Goal: Task Accomplishment & Management: Complete application form

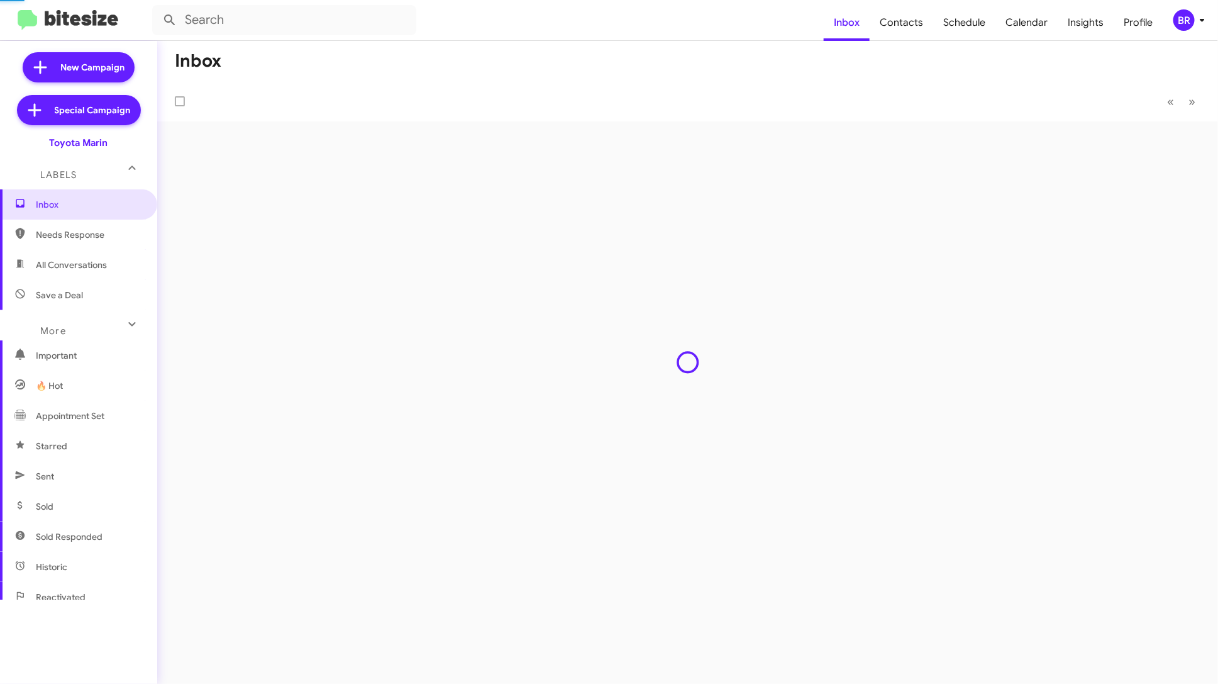
click at [1178, 14] on div "BR" at bounding box center [1184, 19] width 21 height 21
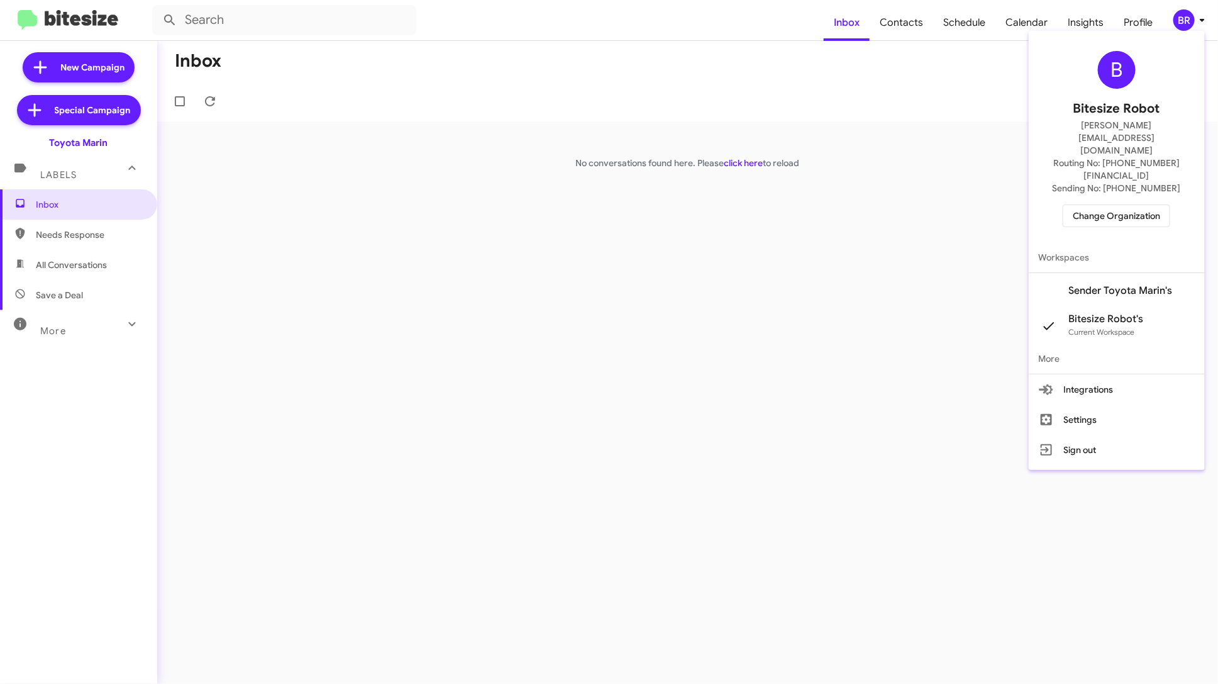
click at [1145, 205] on span "Change Organization" at bounding box center [1116, 215] width 87 height 21
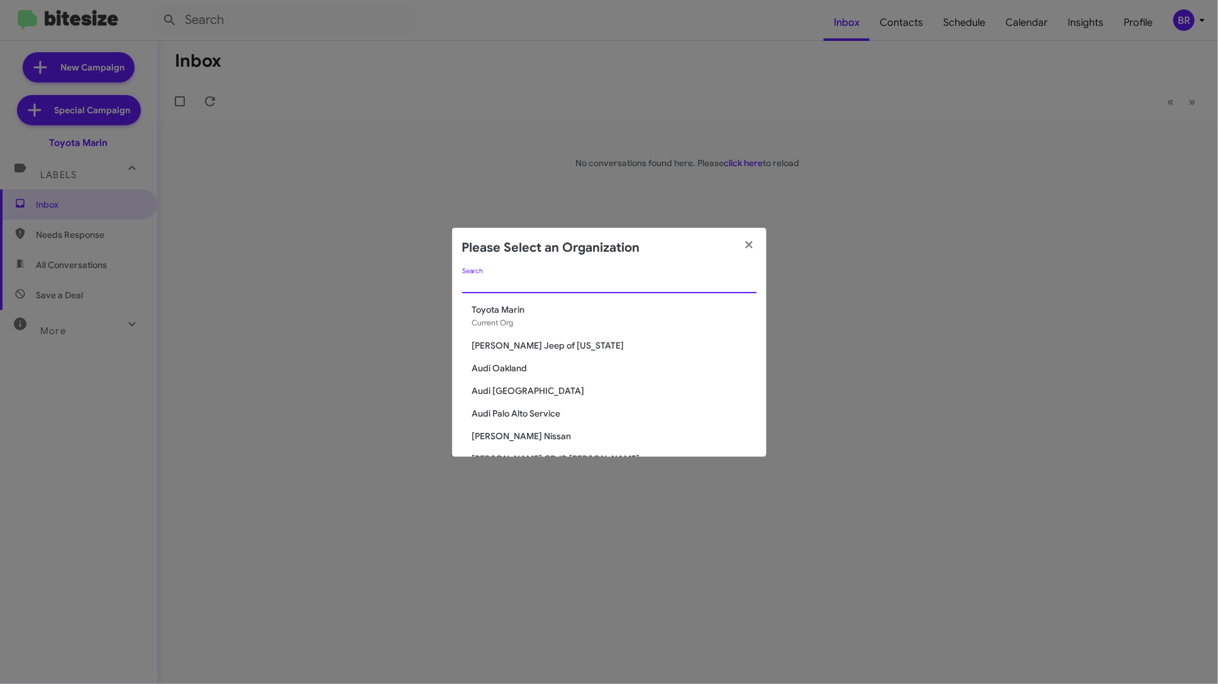
click at [587, 287] on input "Search" at bounding box center [609, 284] width 294 height 10
type input "marin"
click at [538, 347] on span "Marin Luxury Cars" at bounding box center [614, 345] width 284 height 13
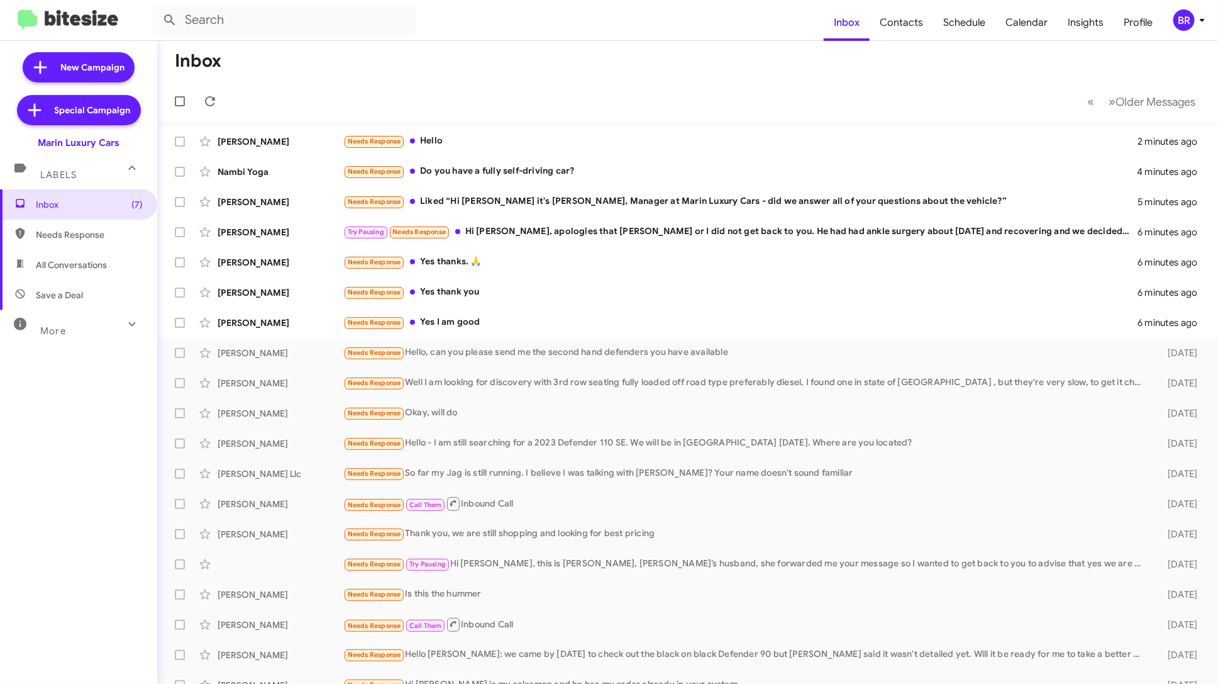
click at [1195, 21] on icon at bounding box center [1202, 20] width 15 height 15
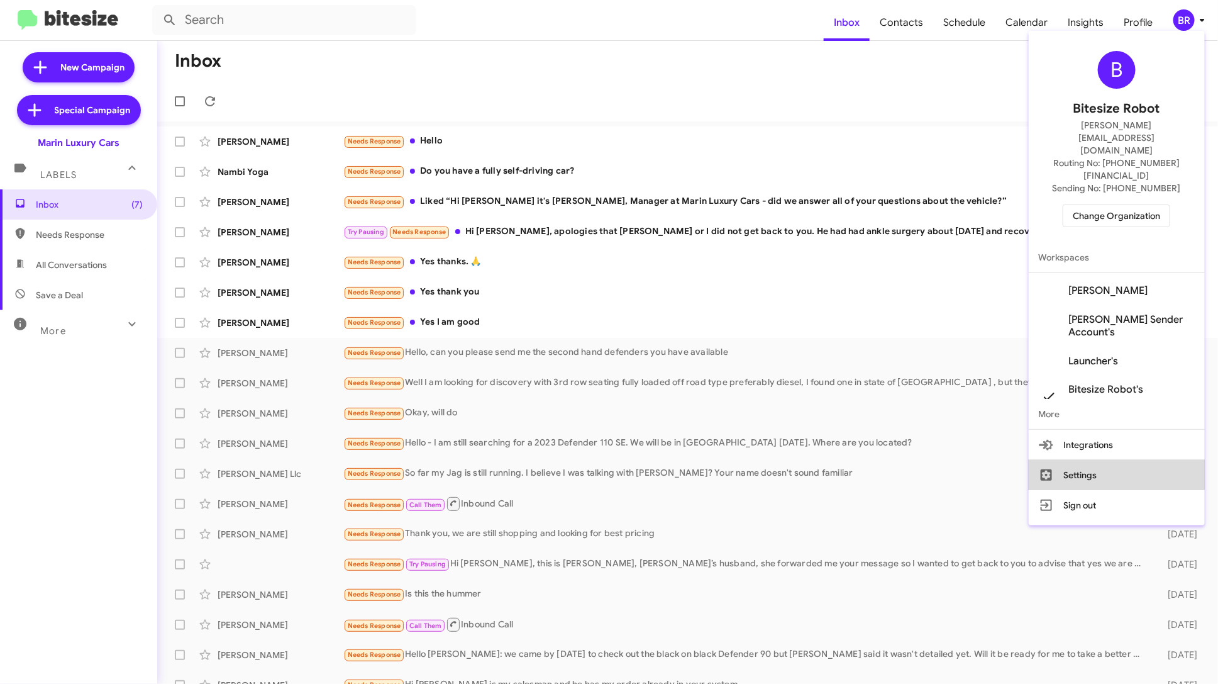
click at [1107, 460] on button "Settings" at bounding box center [1117, 475] width 176 height 30
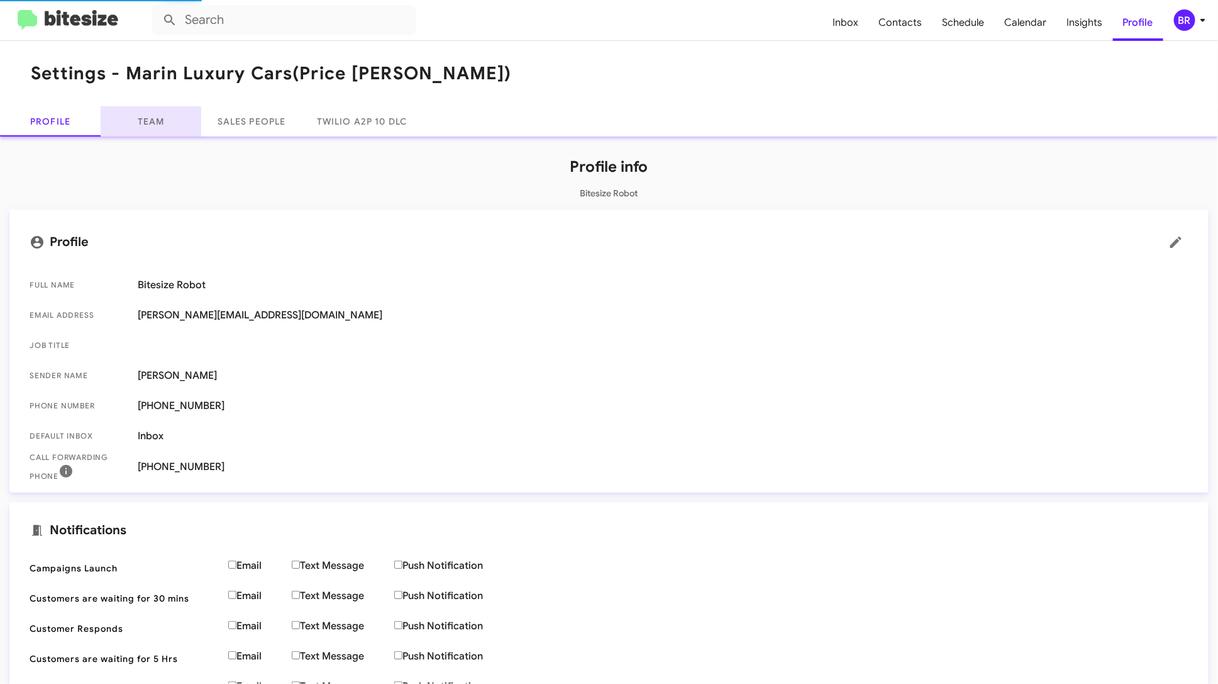
click at [158, 113] on link "Team" at bounding box center [151, 121] width 101 height 30
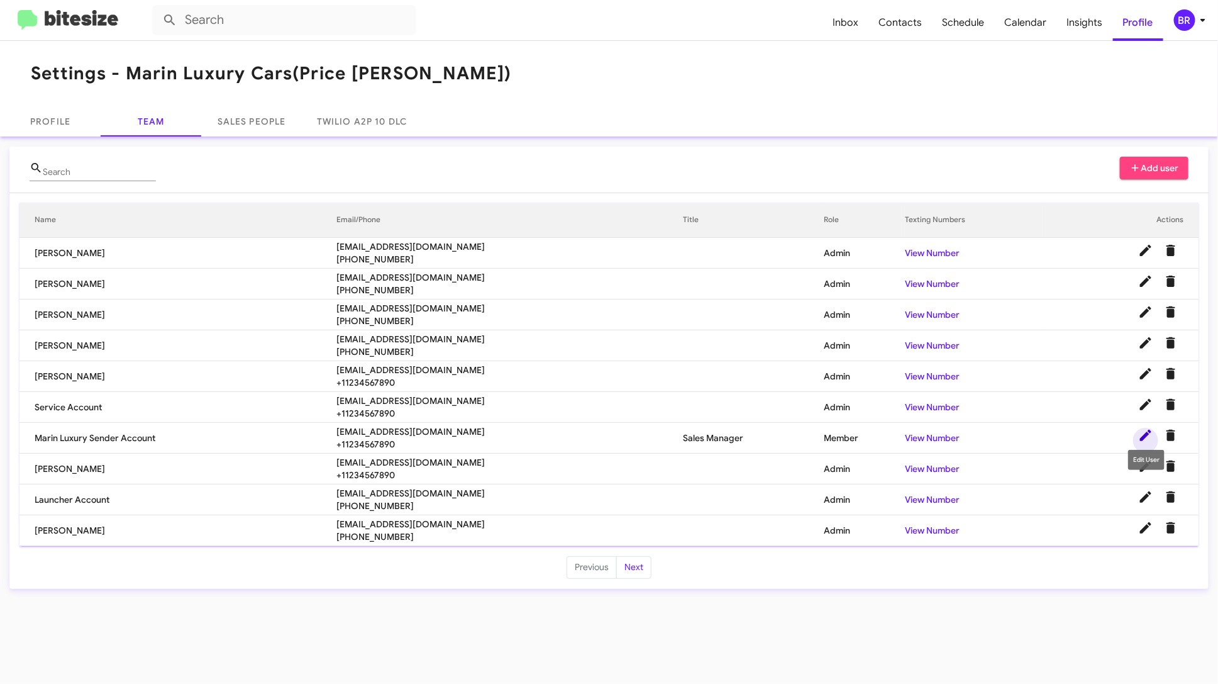
click at [1143, 434] on icon at bounding box center [1145, 435] width 11 height 11
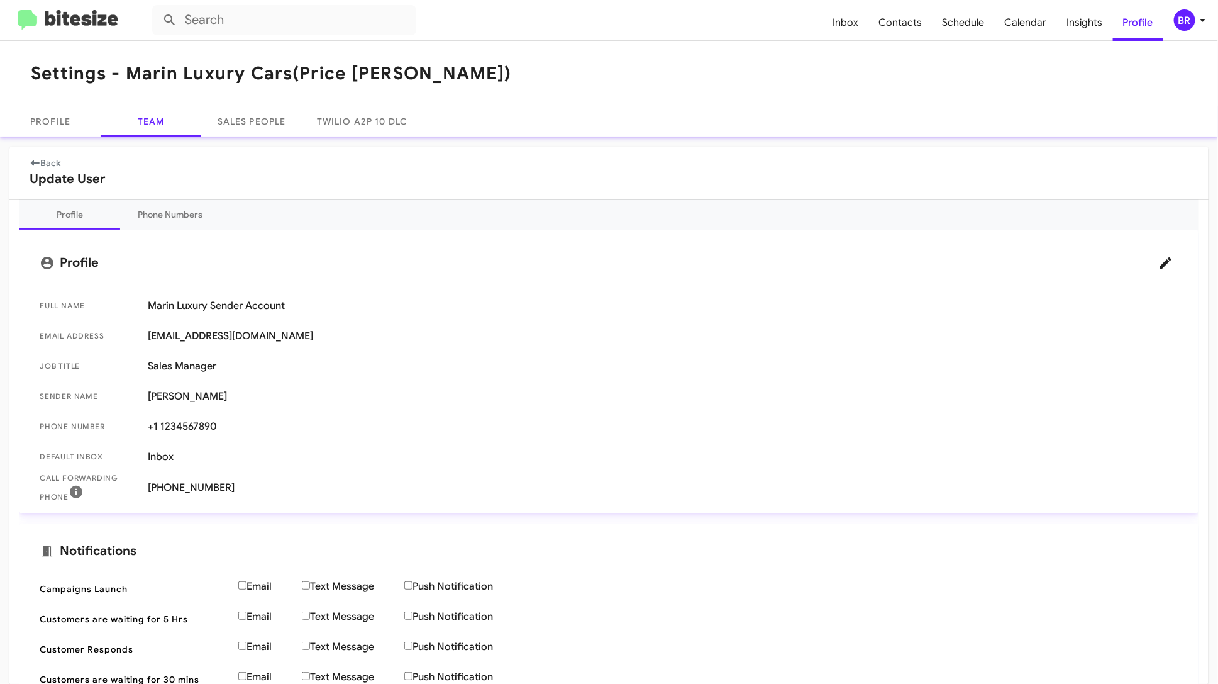
click at [49, 160] on link "Back" at bounding box center [45, 162] width 31 height 11
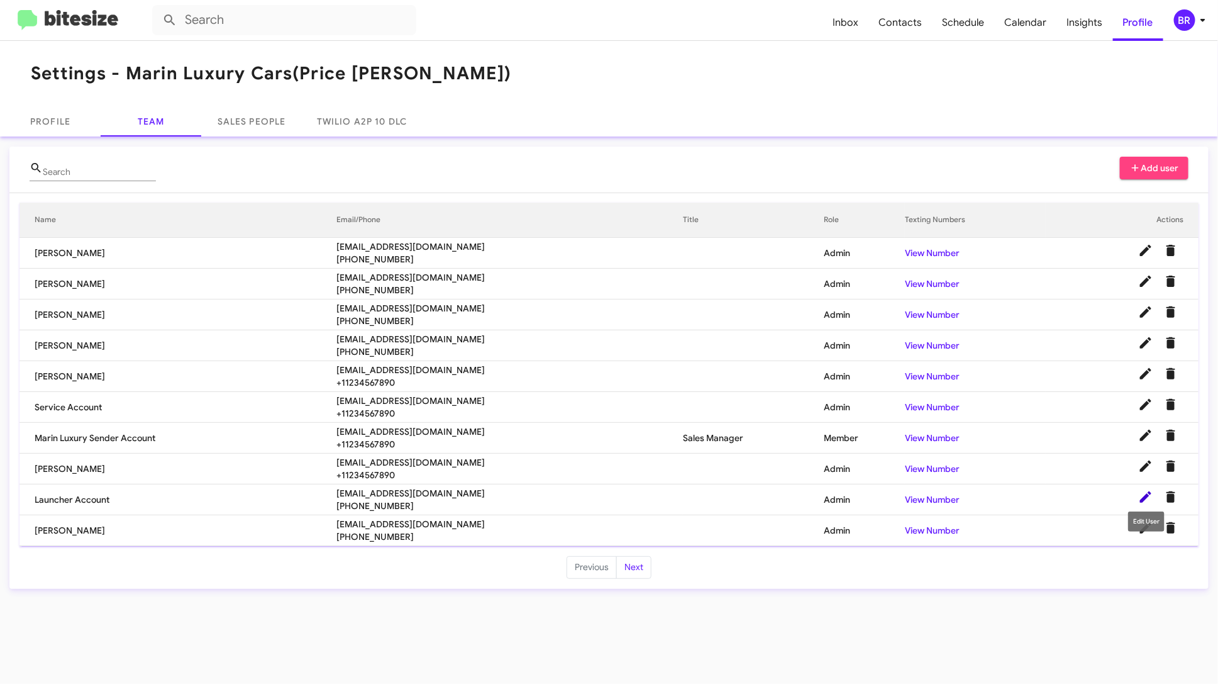
click at [1146, 491] on icon at bounding box center [1145, 496] width 15 height 15
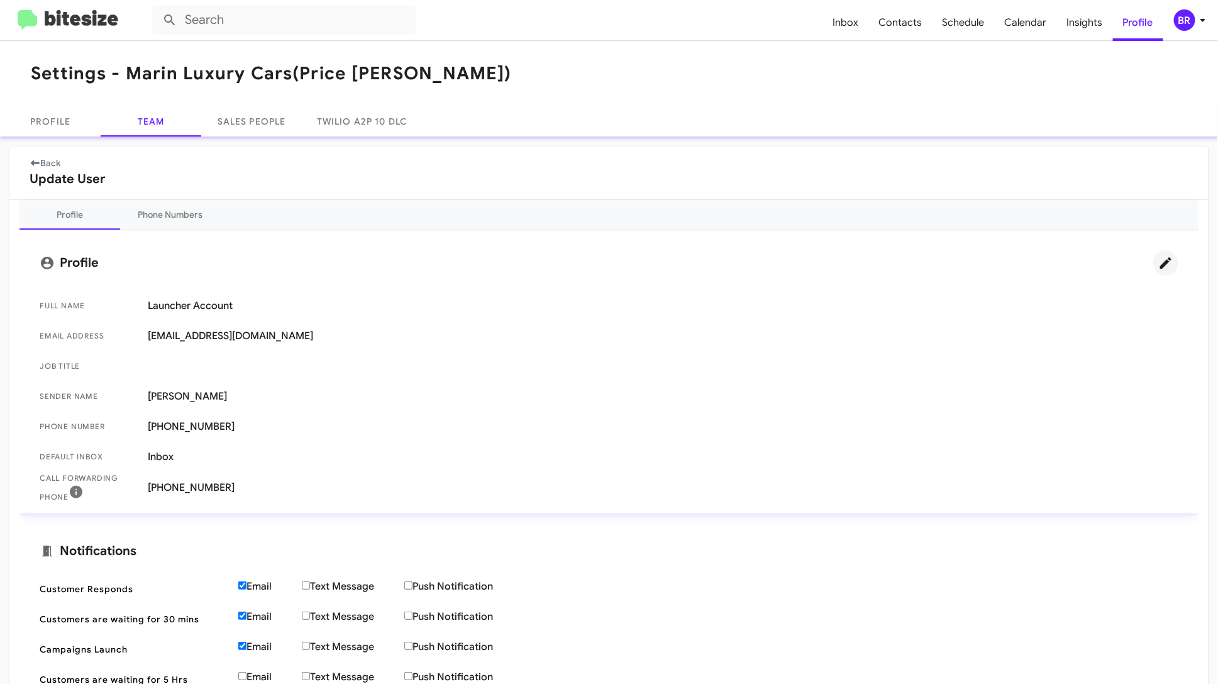
click at [1164, 264] on icon at bounding box center [1165, 262] width 11 height 11
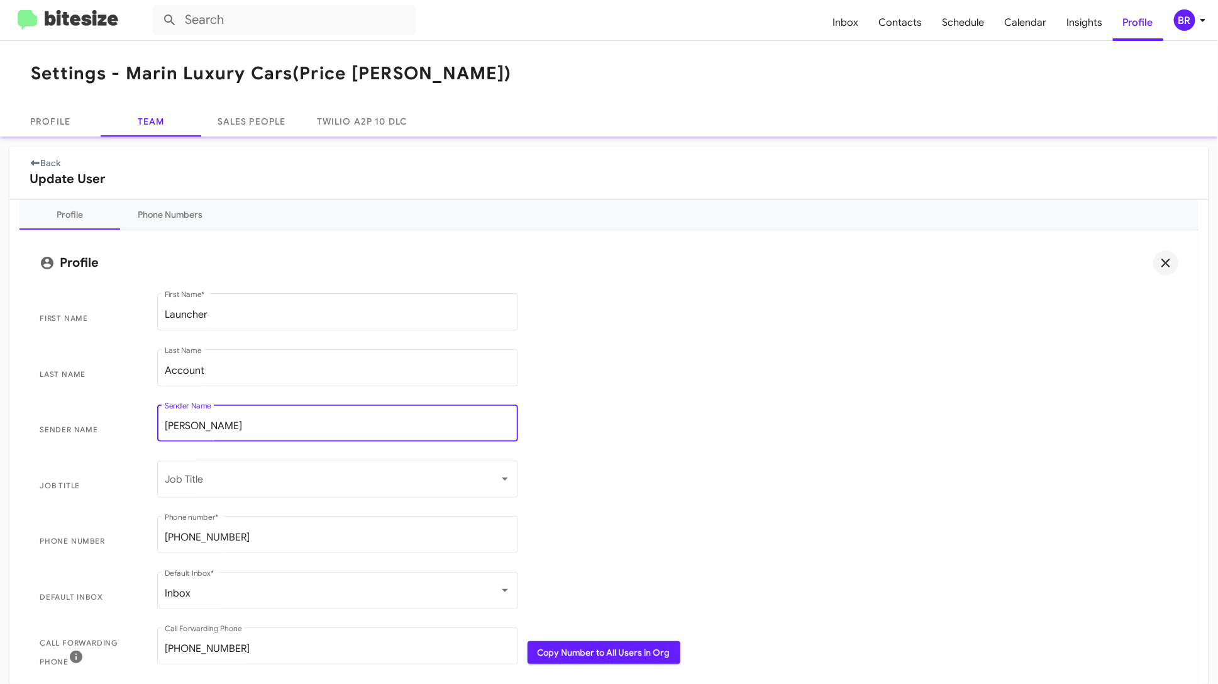
click at [211, 425] on input "Conley Barnes" at bounding box center [338, 425] width 346 height 11
type input "Conley Byrnes"
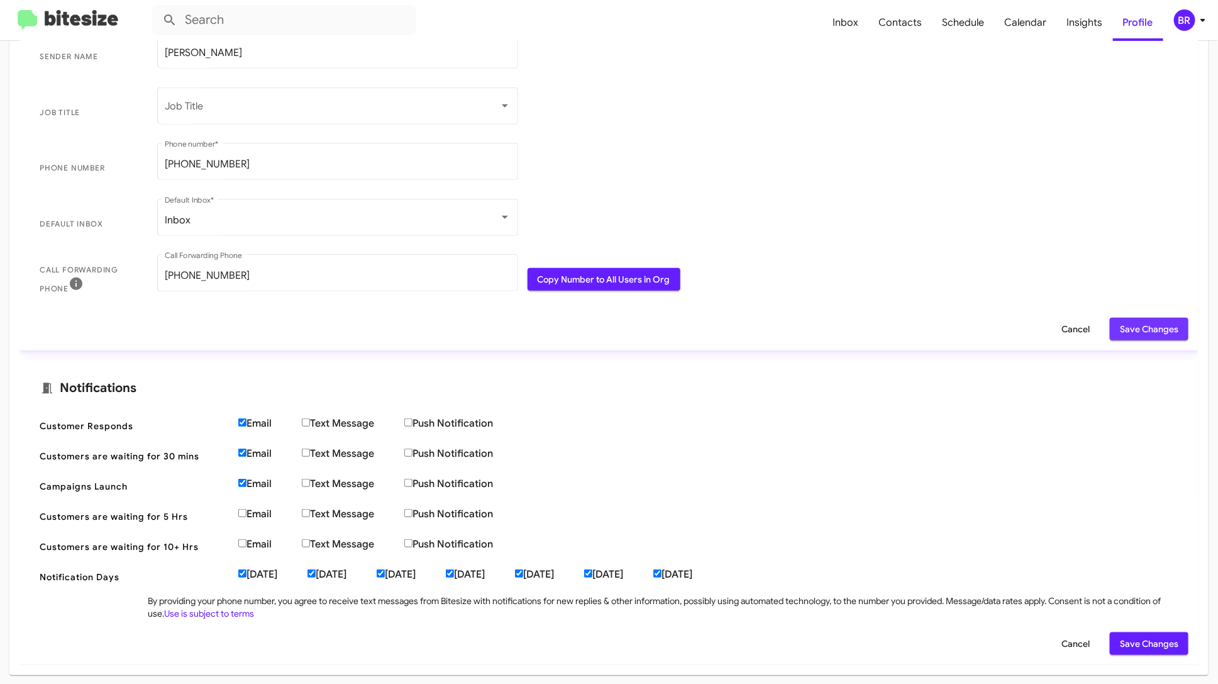
click at [1149, 320] on span "Save Changes" at bounding box center [1149, 329] width 58 height 23
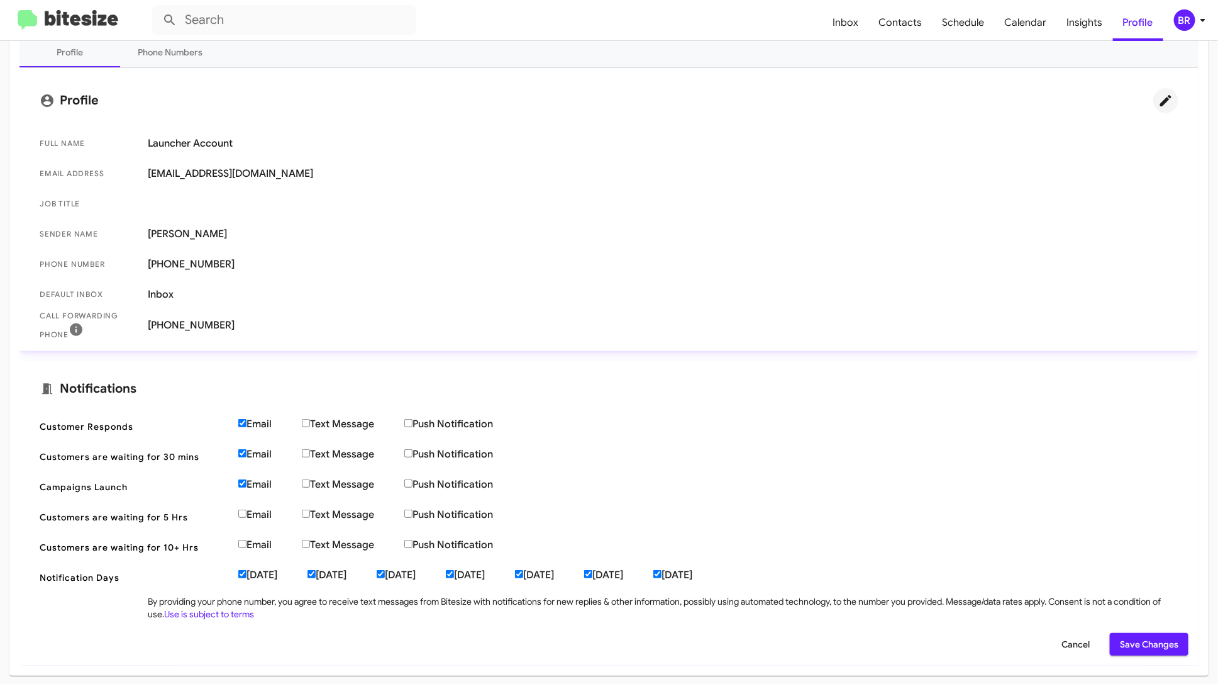
scroll to position [0, 0]
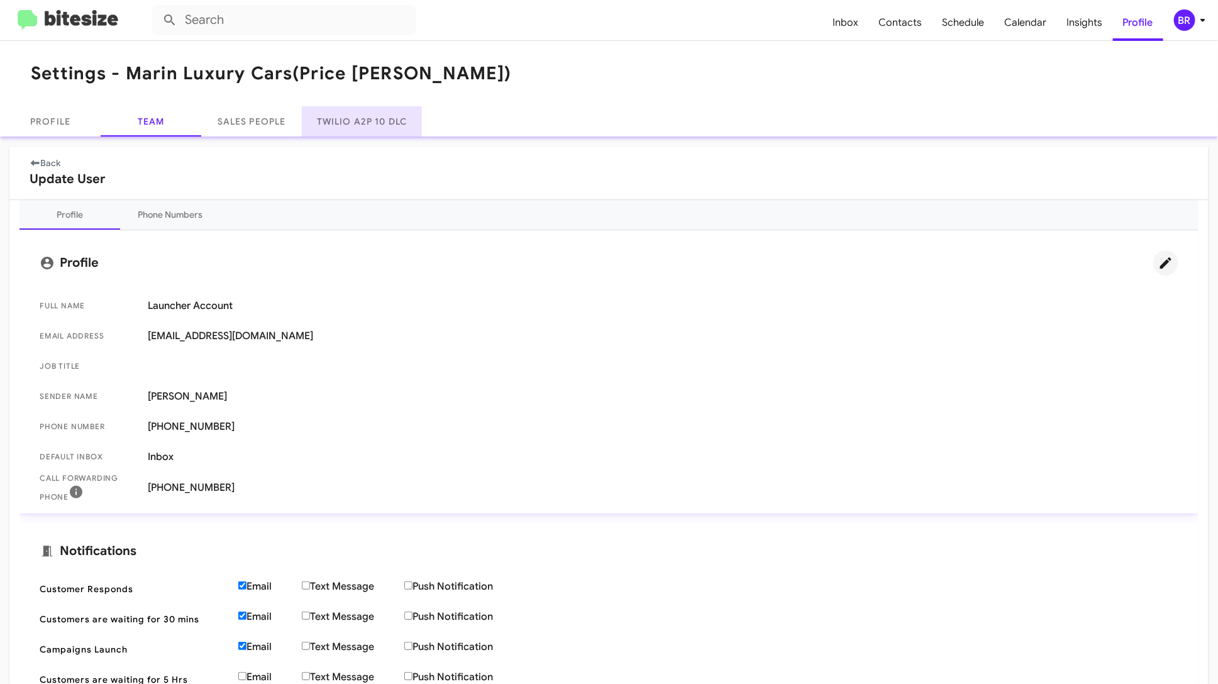
click at [386, 126] on link "Twilio A2P 10 DLC" at bounding box center [362, 121] width 120 height 30
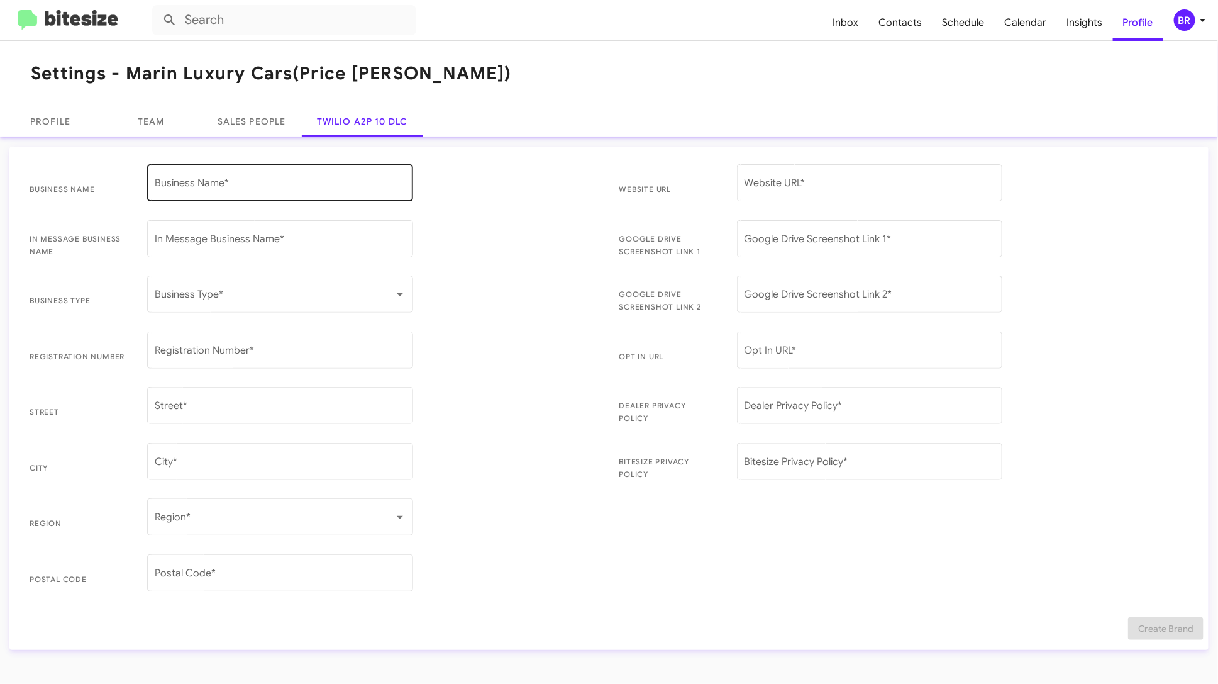
click at [300, 169] on div "Business Name *" at bounding box center [280, 182] width 251 height 40
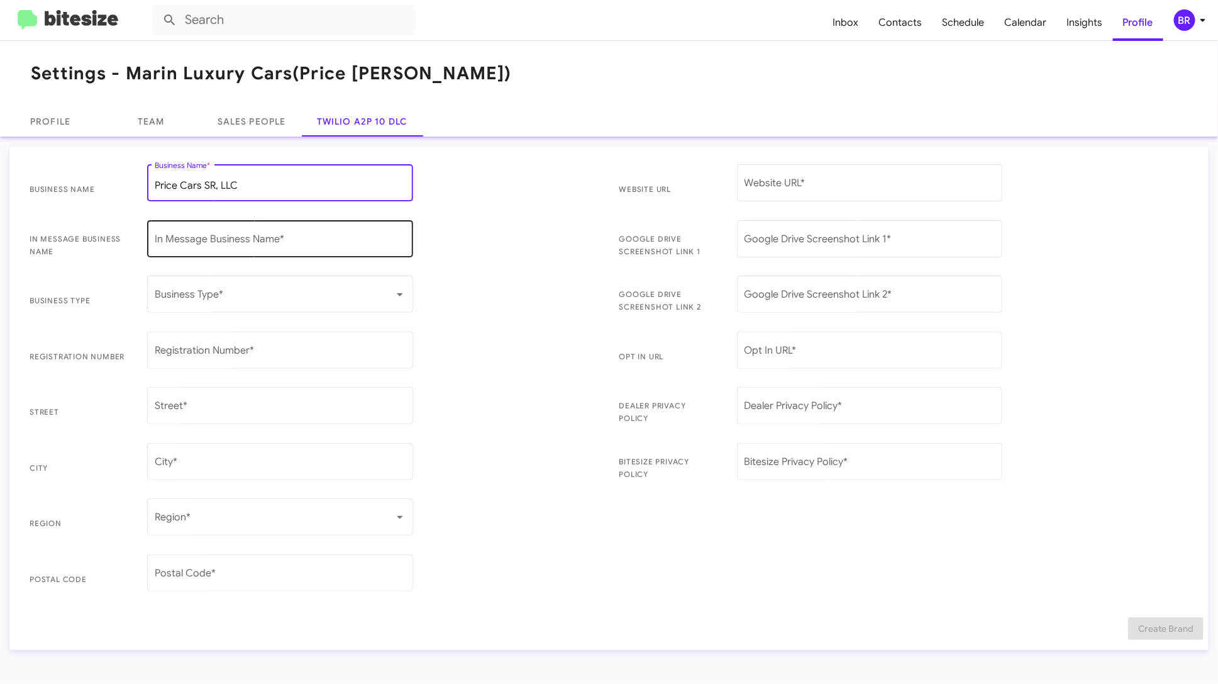
click at [239, 230] on div "In Message Business Name *" at bounding box center [280, 238] width 251 height 40
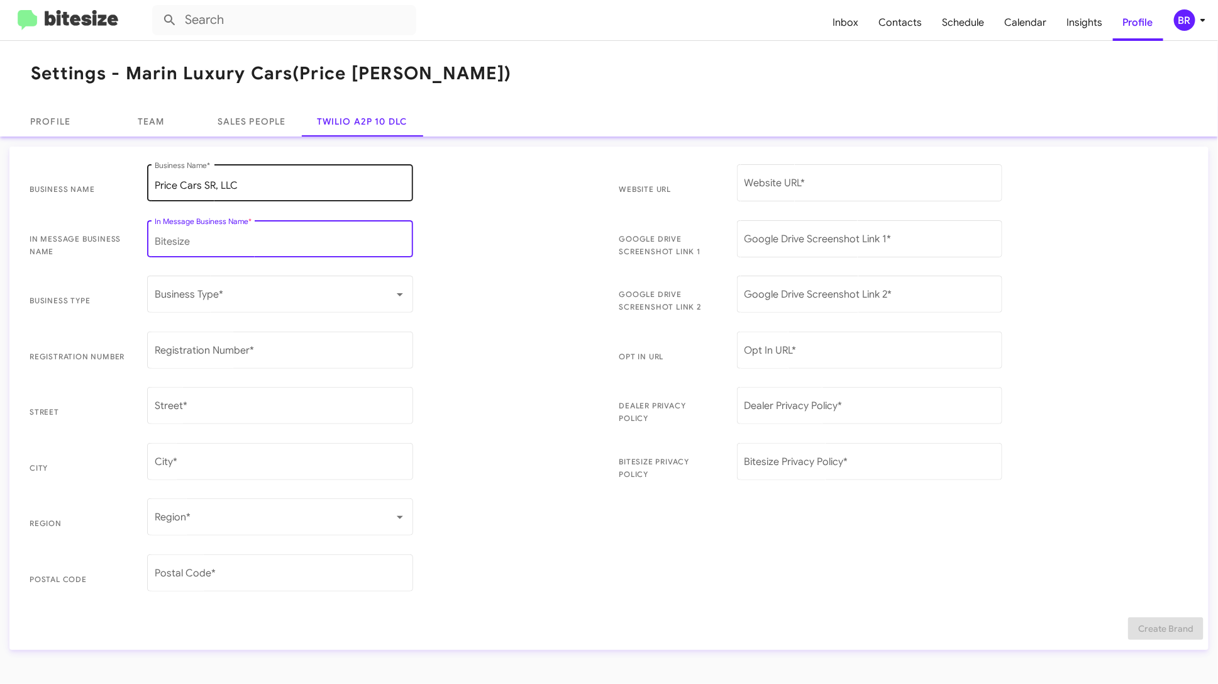
click at [274, 187] on input "Price Cars SR, LLC" at bounding box center [280, 185] width 251 height 11
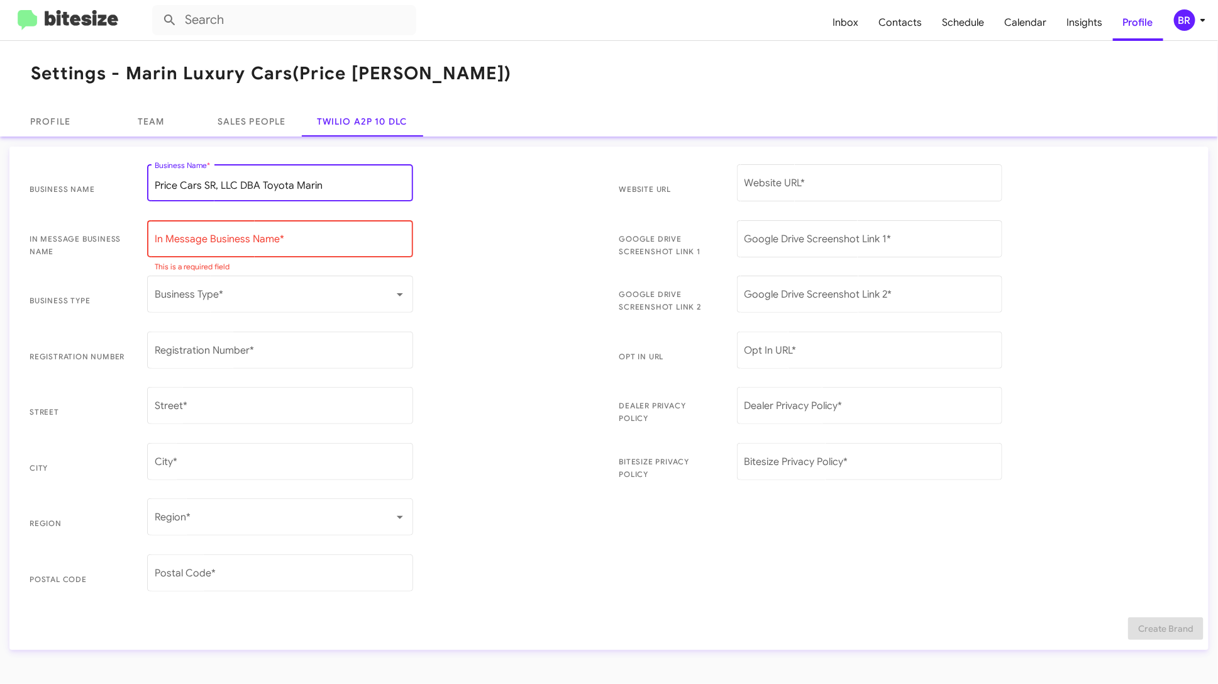
type input "Price Cars SR, LLC DBA Toyota Marin"
click at [231, 241] on input "In Message Business Name *" at bounding box center [280, 241] width 251 height 11
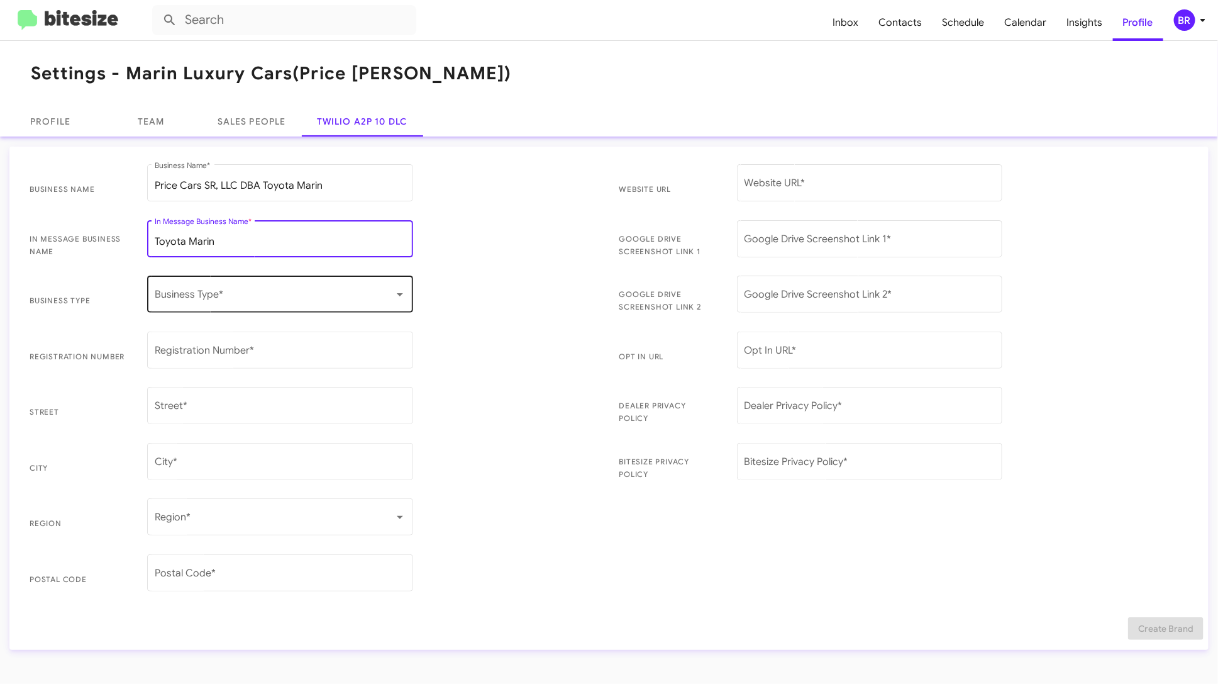
type input "Toyota Marin"
click at [250, 303] on div "Business Type *" at bounding box center [280, 293] width 251 height 40
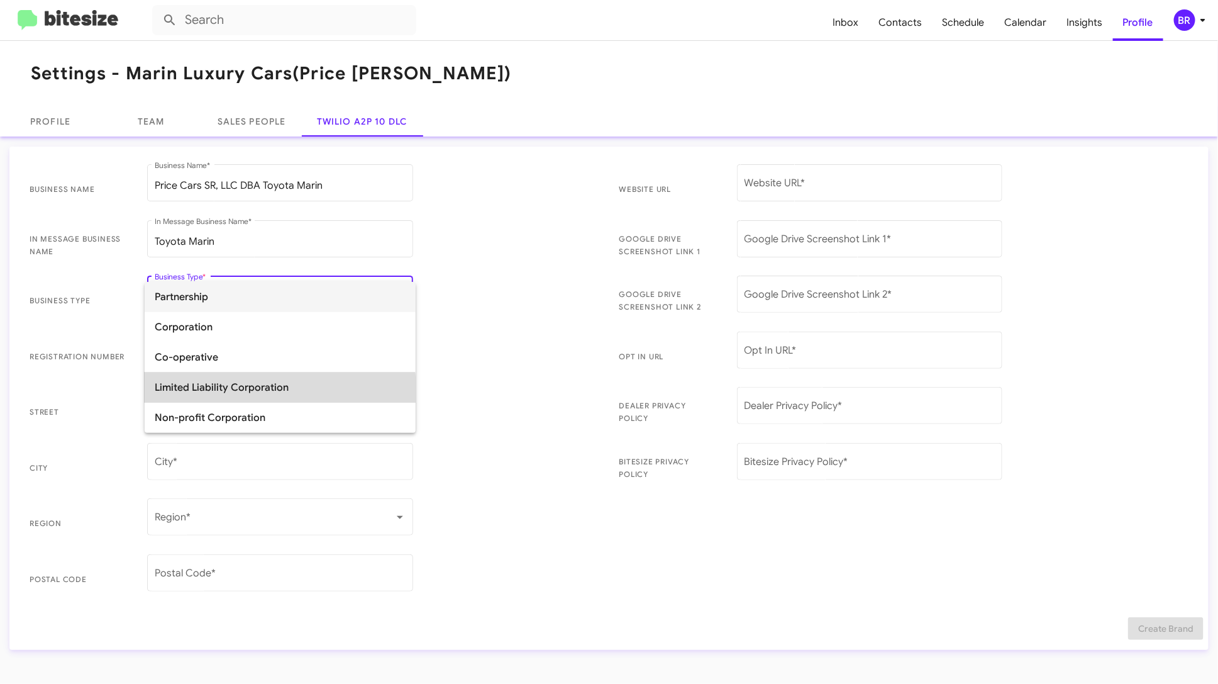
click at [242, 391] on span "Limited Liability Corporation" at bounding box center [280, 387] width 251 height 30
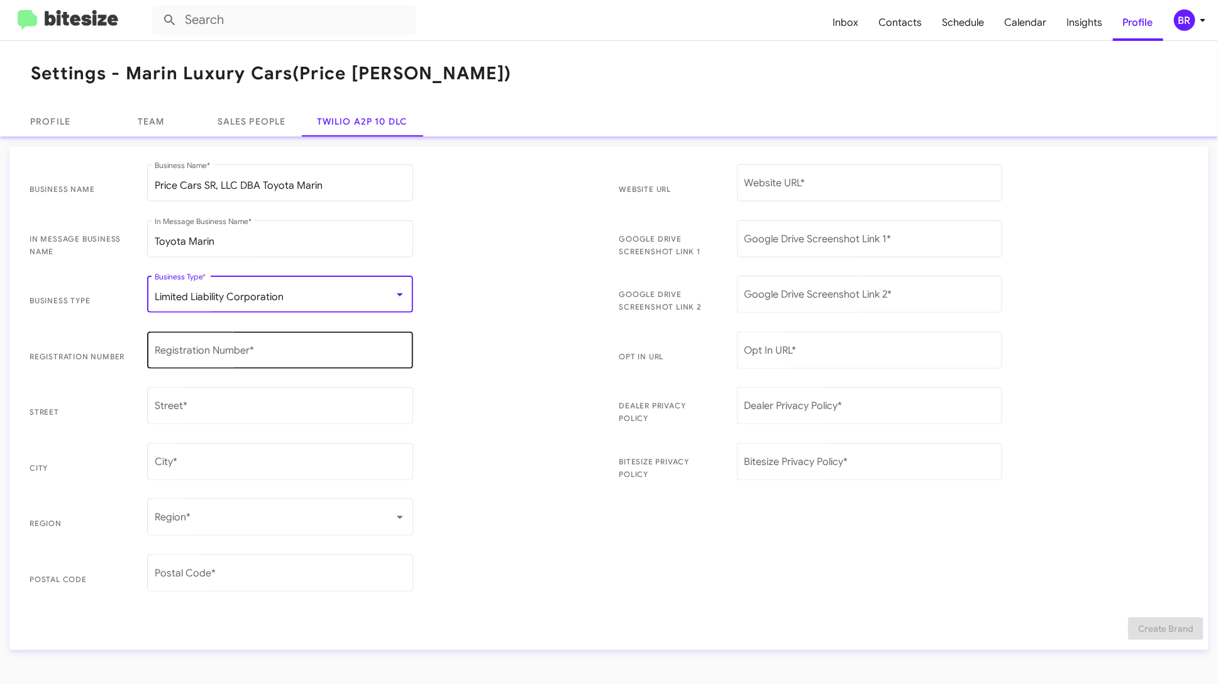
click at [210, 342] on div "Registration Number *" at bounding box center [280, 349] width 251 height 40
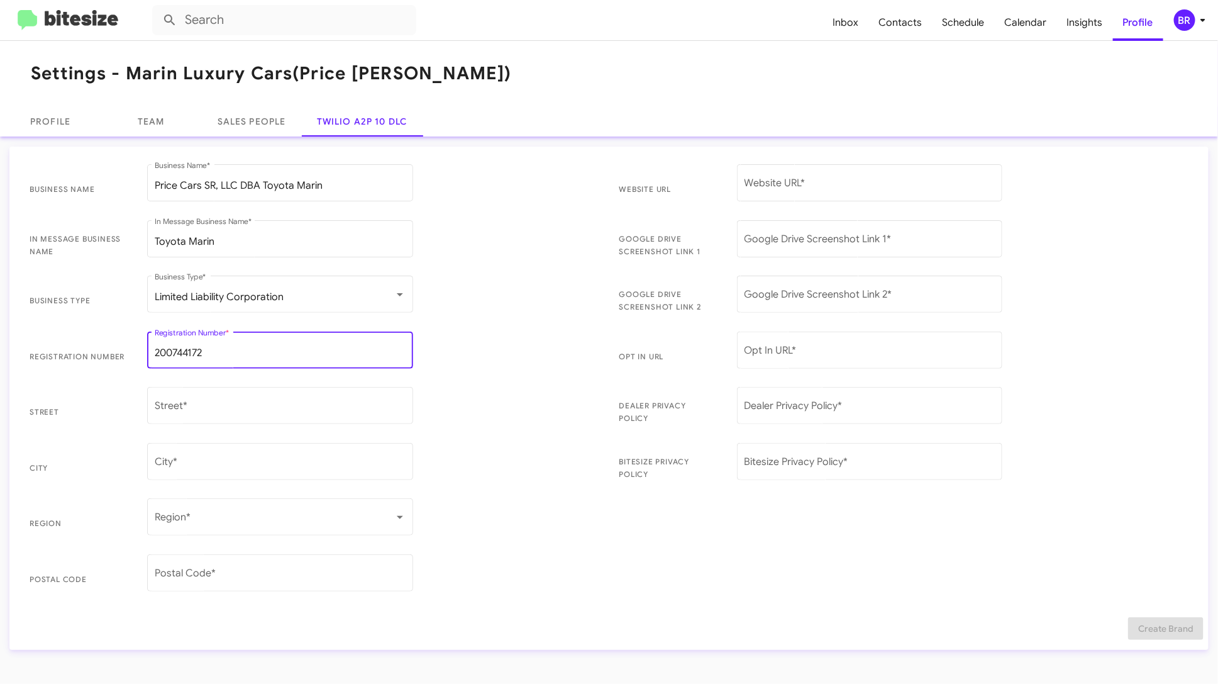
type input "200744172"
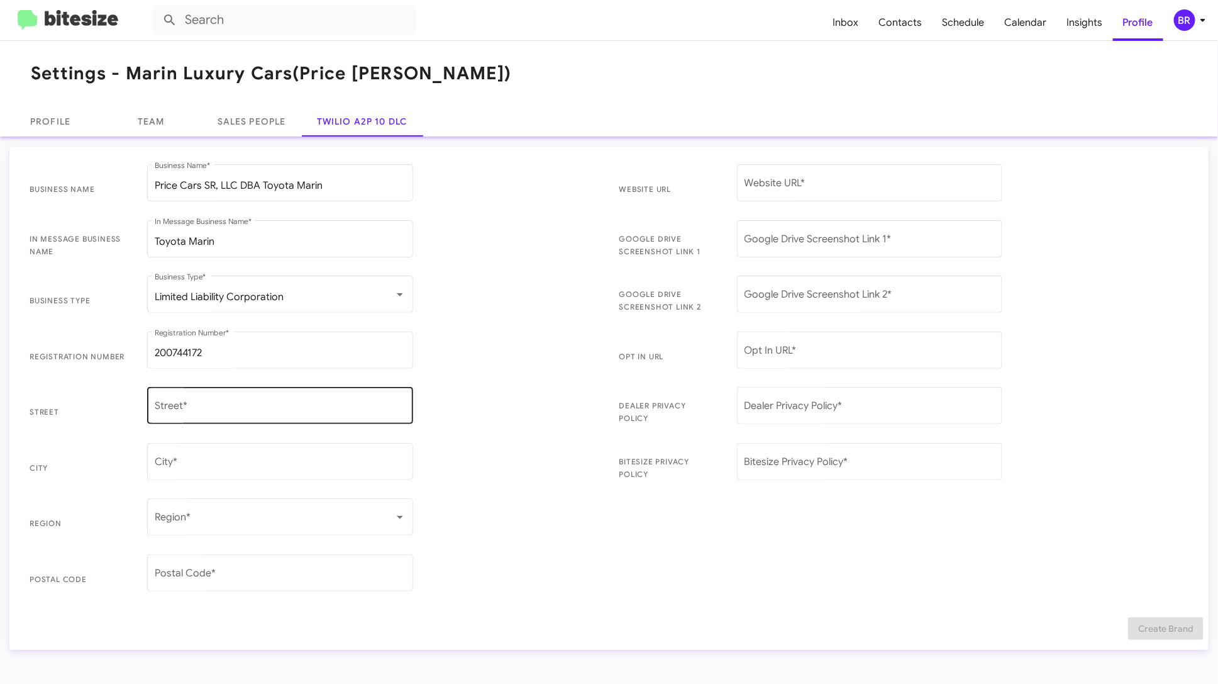
click at [284, 402] on div "Street *" at bounding box center [280, 404] width 251 height 40
type input "445 Francisco Blvd E"
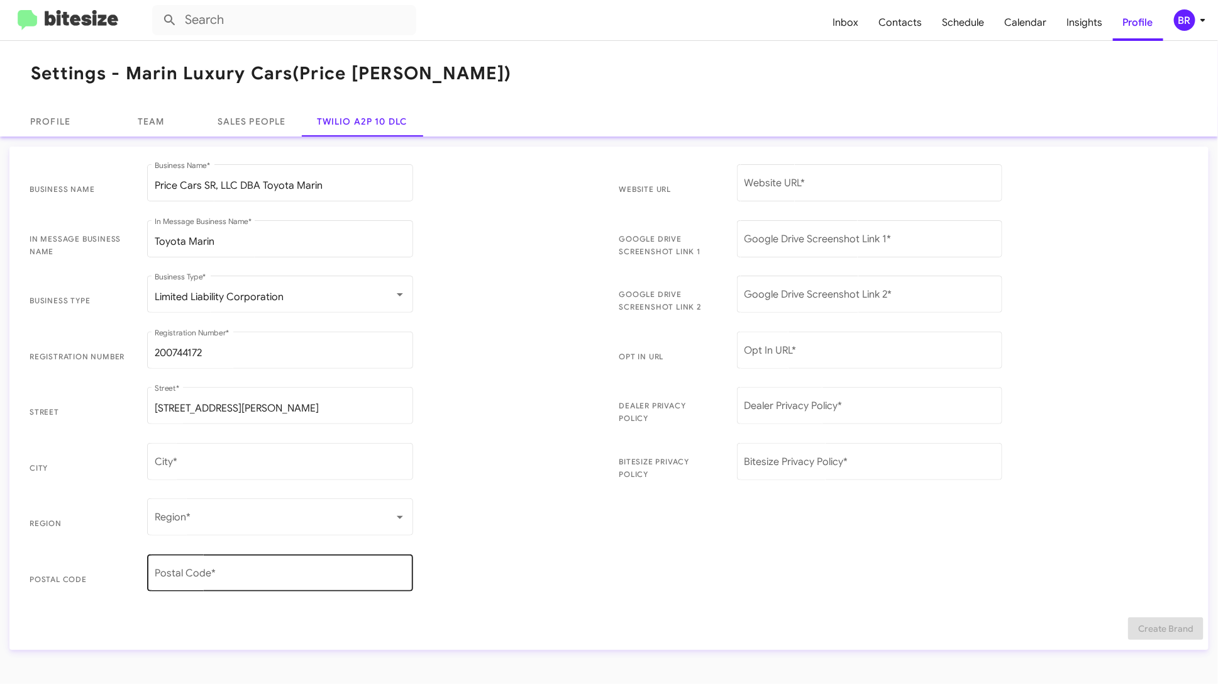
click at [229, 564] on div "Postal Code *" at bounding box center [280, 572] width 251 height 40
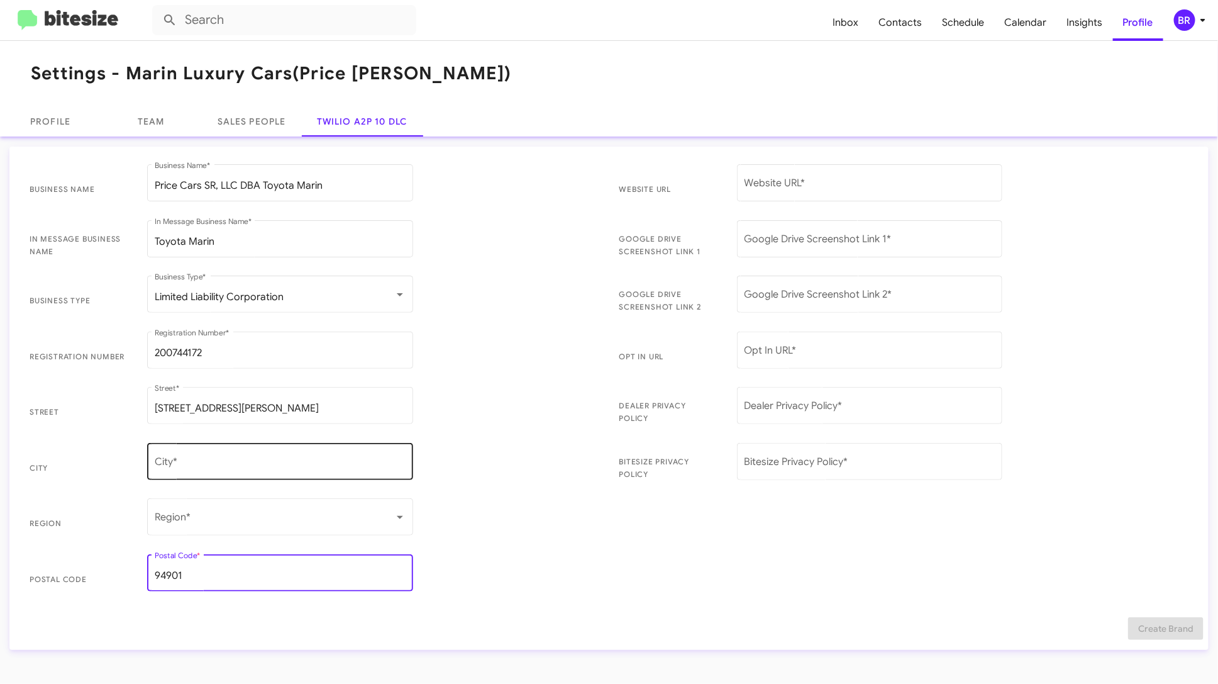
type input "94901"
click at [223, 467] on input "City *" at bounding box center [280, 464] width 251 height 11
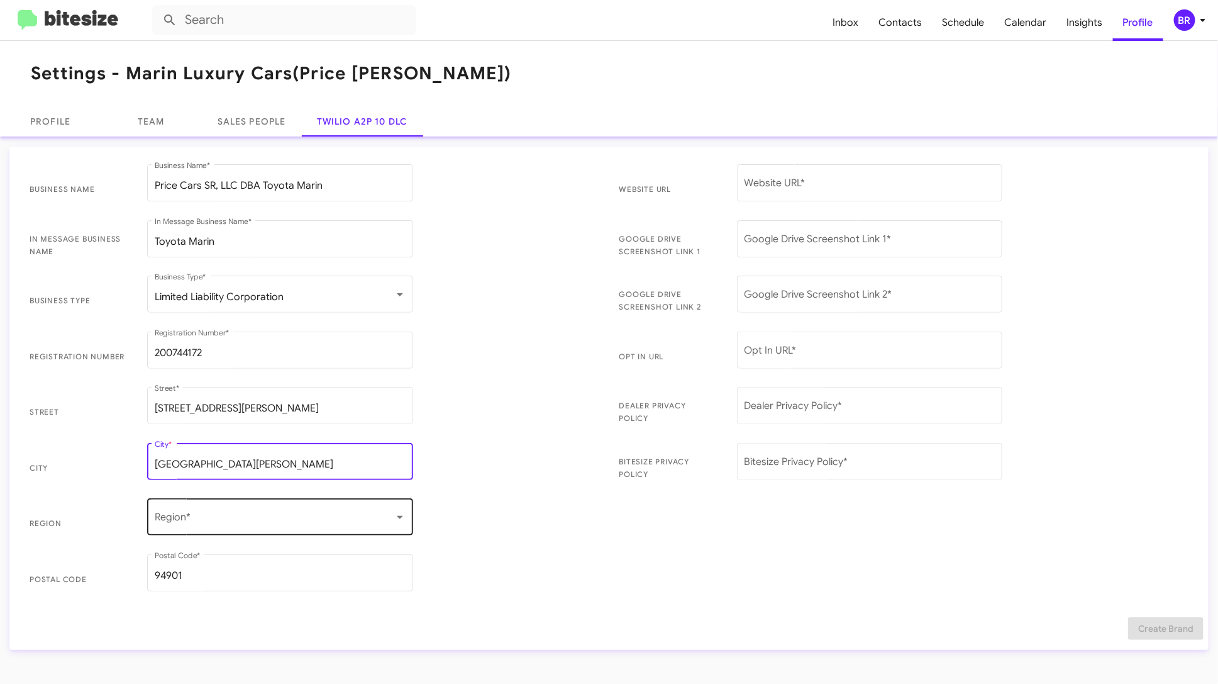
type input "San Rafael"
click at [246, 518] on span at bounding box center [275, 519] width 240 height 11
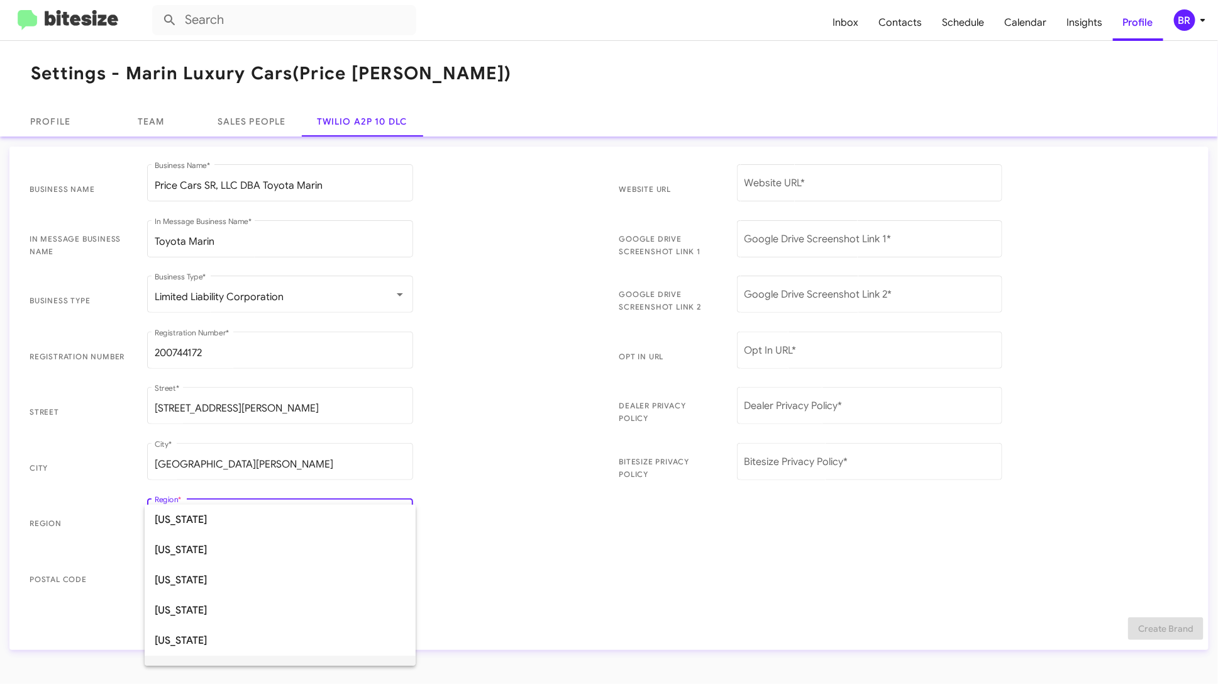
scroll to position [19, 0]
click at [218, 653] on span "California" at bounding box center [280, 651] width 251 height 30
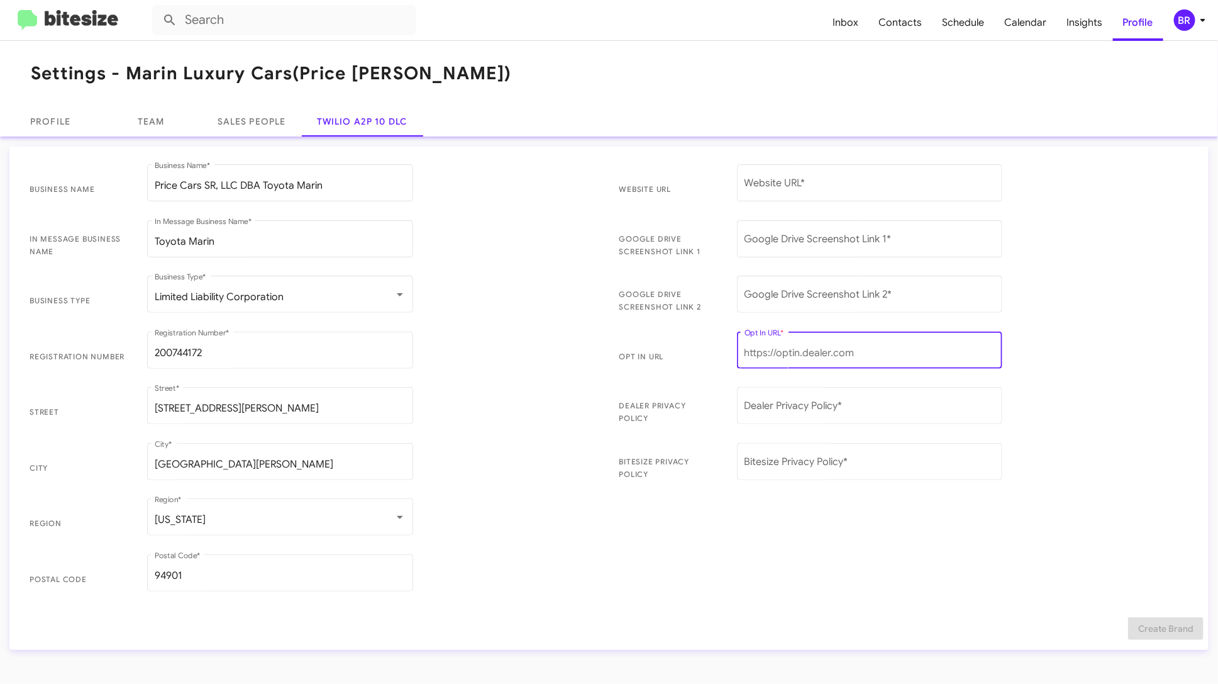
click at [762, 347] on input "Opt In URL *" at bounding box center [870, 352] width 251 height 11
paste input "https://bitesize.co/price-toyota-marin"
type input "https://bitesize.co/price-toyota-marin"
click at [758, 194] on div "Website URL *" at bounding box center [870, 182] width 251 height 40
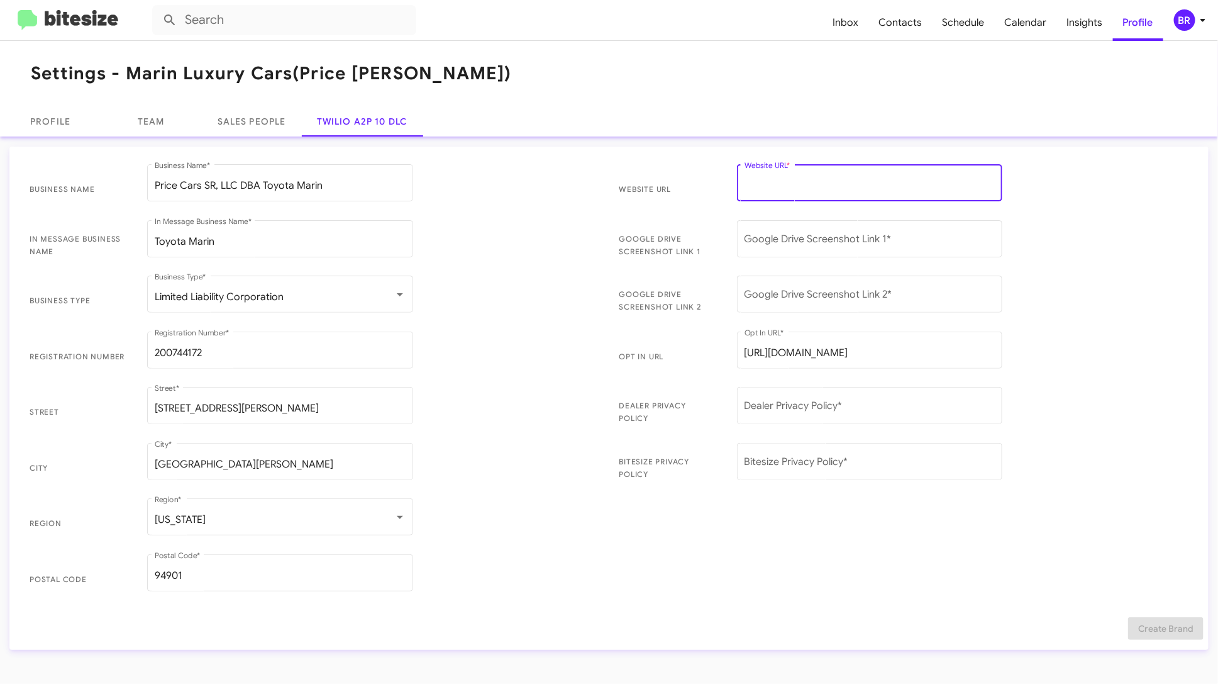
paste input "https://www.toyotamarin.com/"
type input "https://www.toyotamarin.com/"
click at [789, 238] on input "Google Drive Screenshot Link 1 *" at bounding box center [870, 241] width 251 height 11
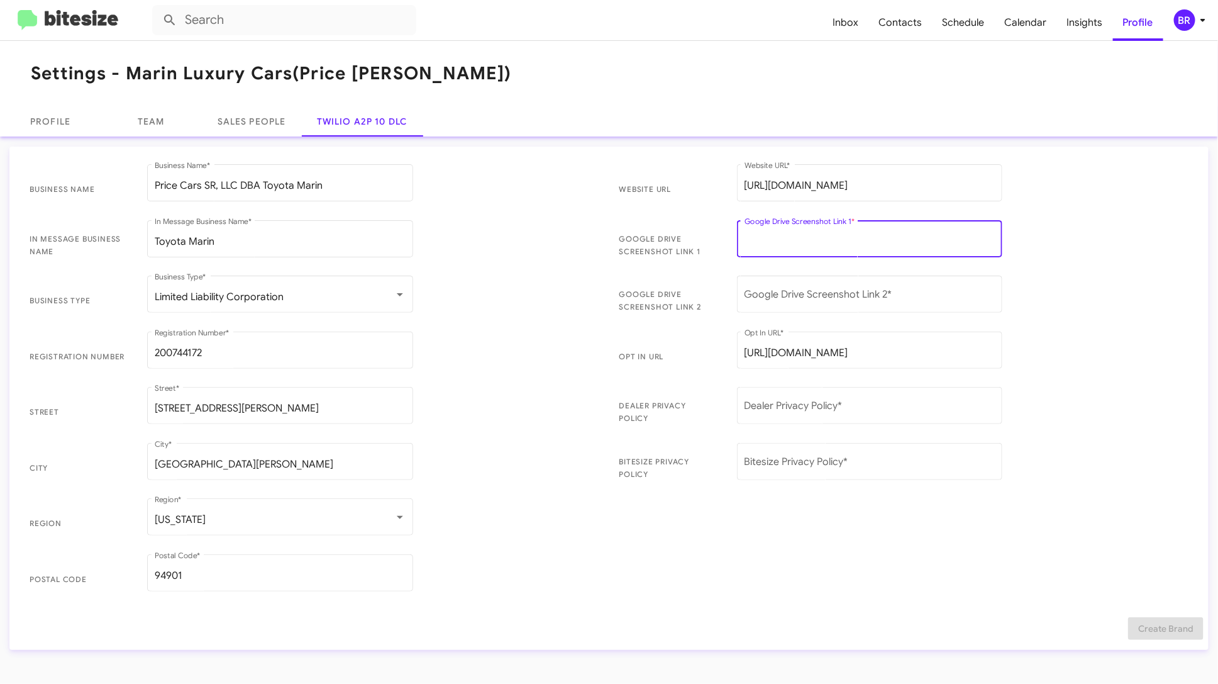
paste input "https://drive.google.com/file/d/1LeZRnxtwUxK03HP2SIblGS0VDzlk9Fu2/view?usp=driv…"
type input "https://drive.google.com/file/d/1LeZRnxtwUxK03HP2SIblGS0VDzlk9Fu2/view?usp=driv…"
click at [788, 300] on input "Google Drive Screenshot Link 2 *" at bounding box center [870, 296] width 251 height 11
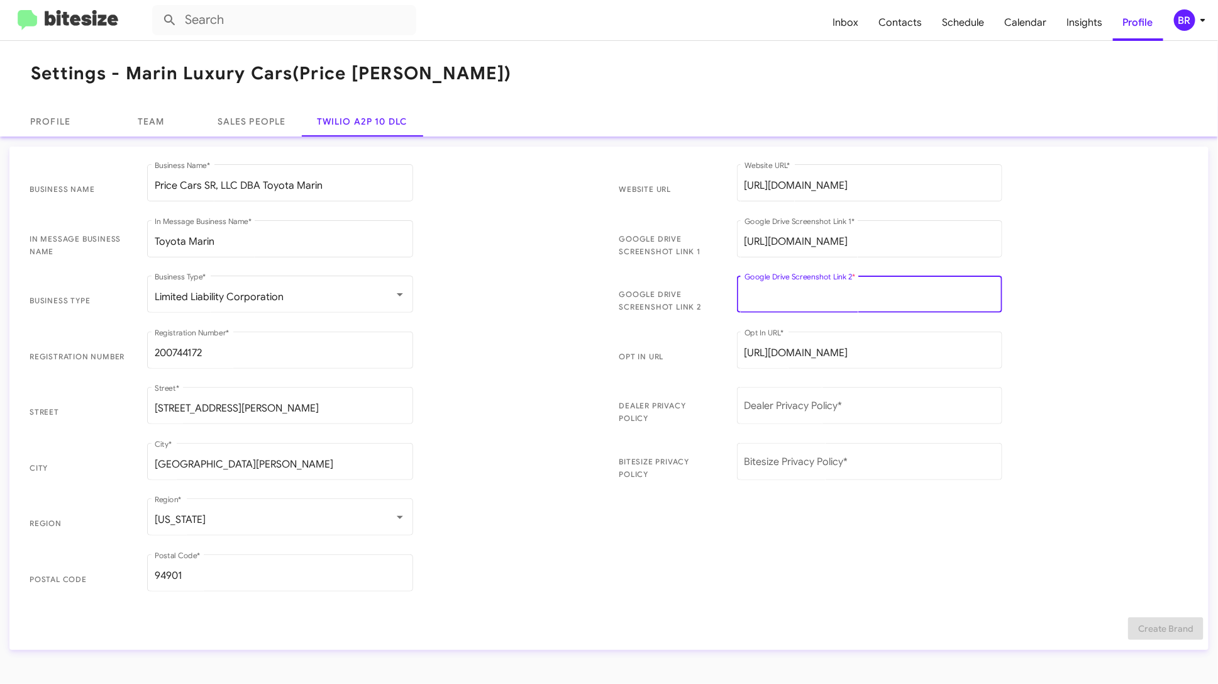
paste input "https://drive.google.com/file/d/1uI7JSsP8b1kGsQHuGT9yOCWDGAdERdNn/view?usp=driv…"
type input "https://drive.google.com/file/d/1uI7JSsP8b1kGsQHuGT9yOCWDGAdERdNn/view?usp=driv…"
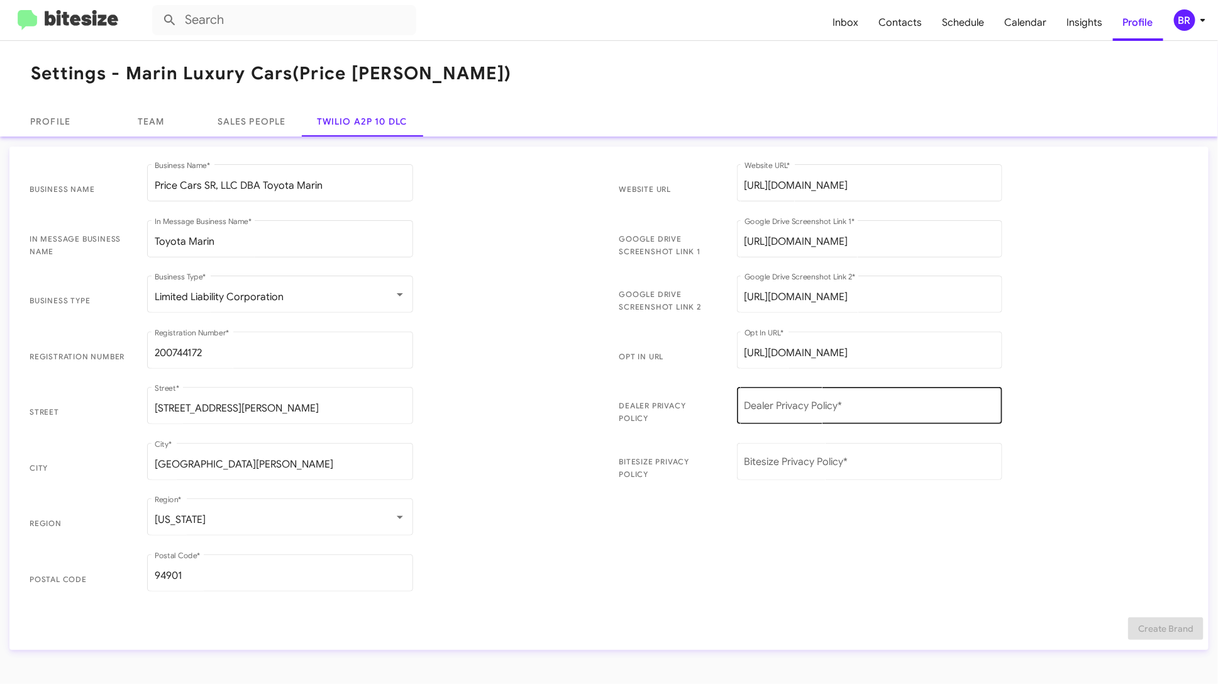
click at [794, 396] on div "Dealer Privacy Policy *" at bounding box center [870, 404] width 251 height 40
paste input "https://www.toyotamarin.com/privacy-policy/"
type input "https://www.toyotamarin.com/privacy-policy/"
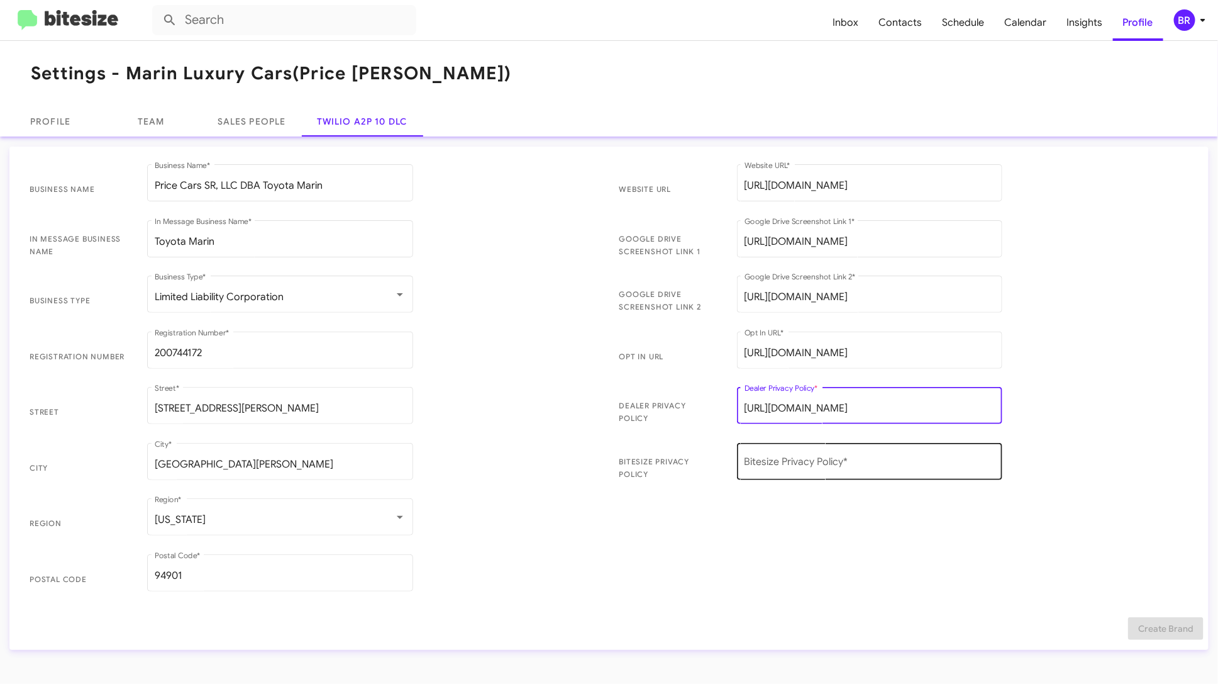
click at [768, 462] on input "Bitesize Privacy Policy *" at bounding box center [870, 464] width 251 height 11
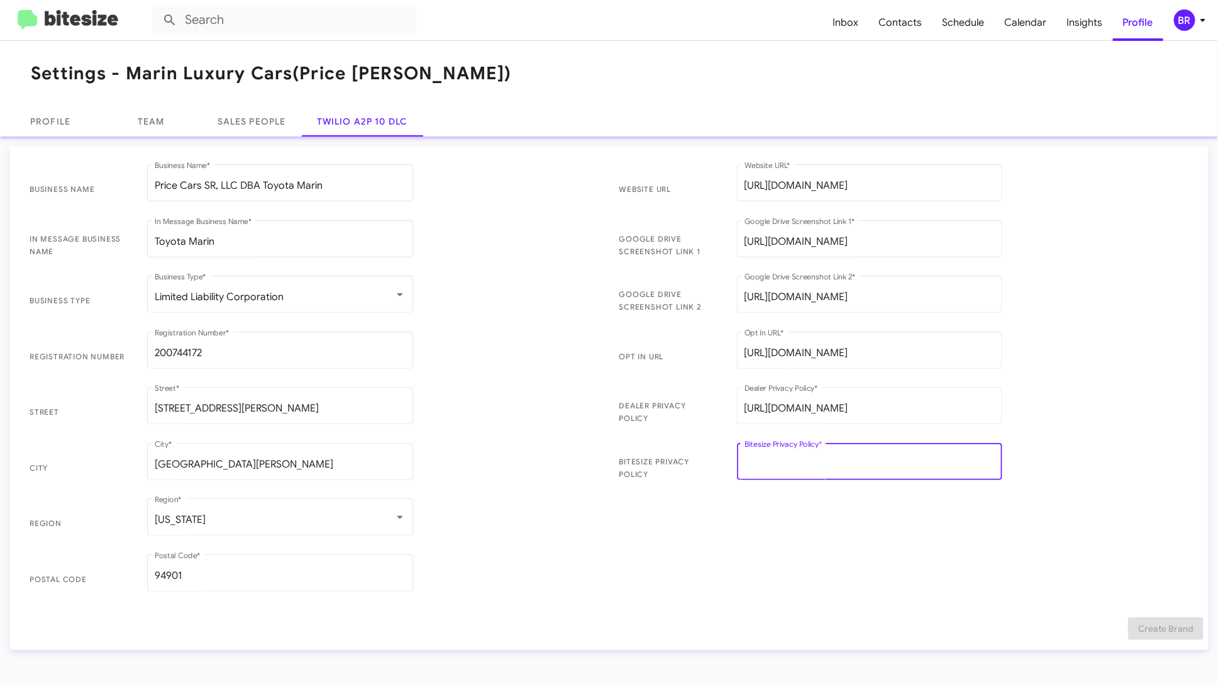
paste input "https://bitesize.co/price-family-dealerships-privacy-addendum"
type input "https://bitesize.co/price-family-dealerships-privacy-addendum"
click at [965, 242] on input "https://drive.google.com/file/d/1LeZRnxtwUxK03HP2SIblGS0VDzlk9Fu2/view?usp=driv…" at bounding box center [870, 241] width 251 height 11
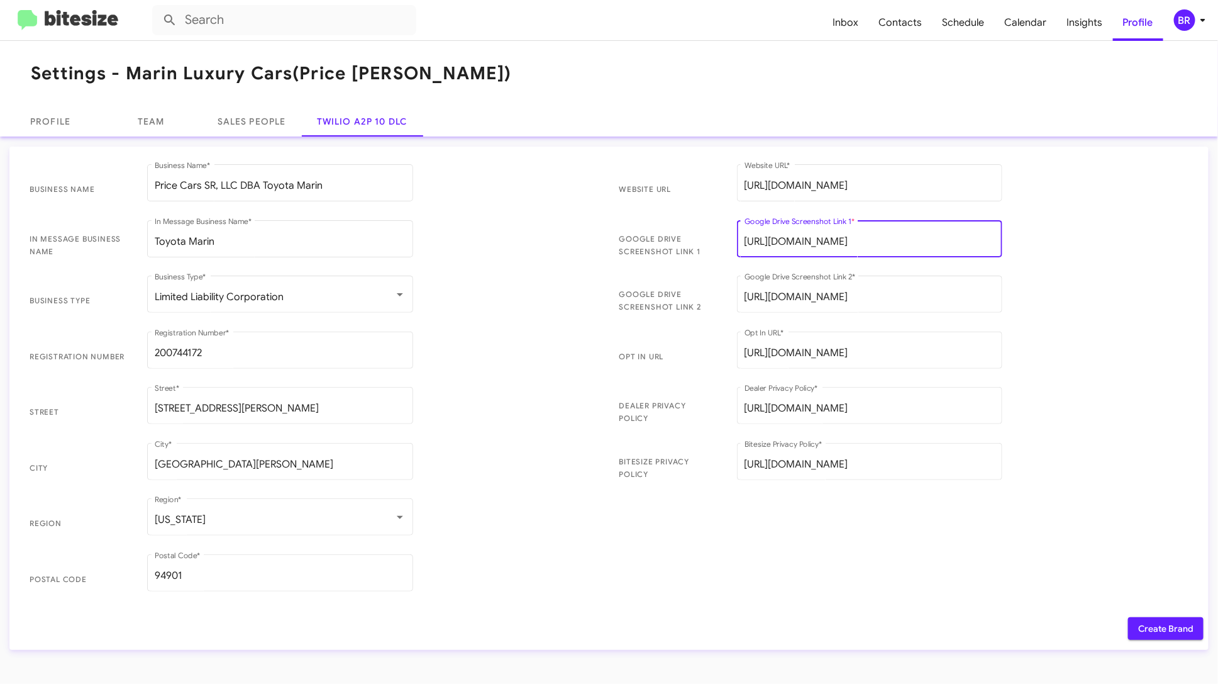
click at [965, 242] on input "https://drive.google.com/file/d/1LeZRnxtwUxK03HP2SIblGS0VDzlk9Fu2/view?usp=driv…" at bounding box center [870, 241] width 251 height 11
click at [1146, 626] on span "Create Brand" at bounding box center [1165, 628] width 55 height 23
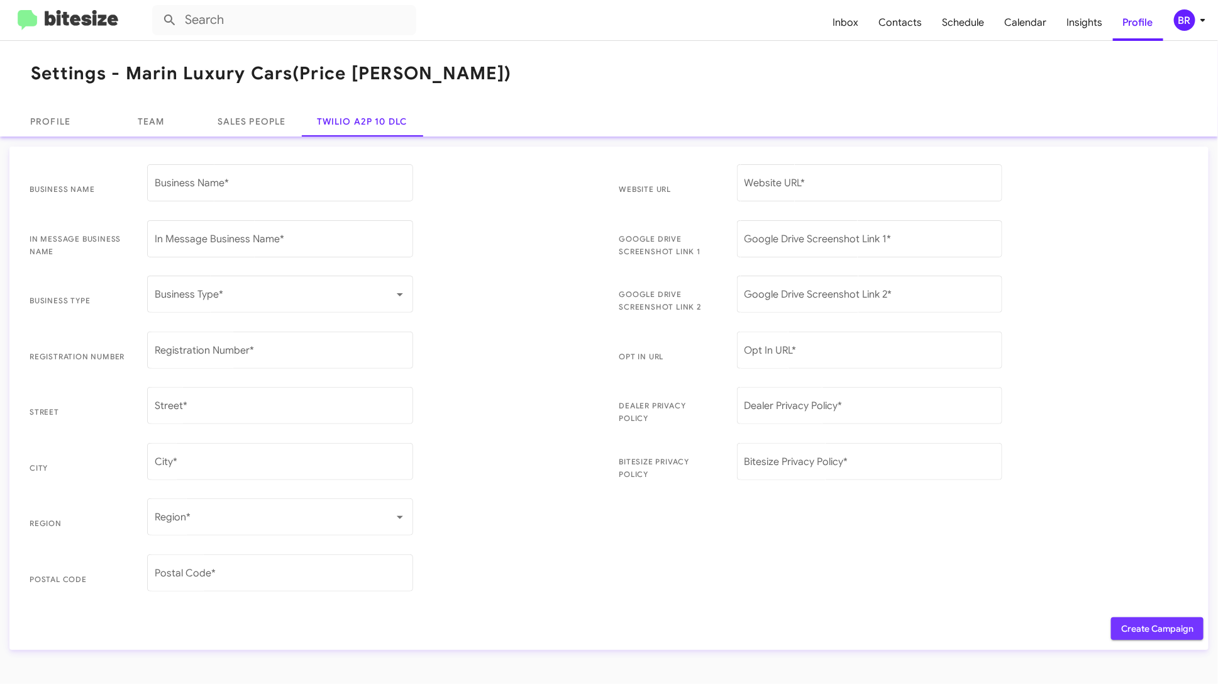
click at [1135, 631] on span "Create Campaign" at bounding box center [1157, 628] width 72 height 23
click at [852, 21] on span "Inbox" at bounding box center [846, 22] width 46 height 36
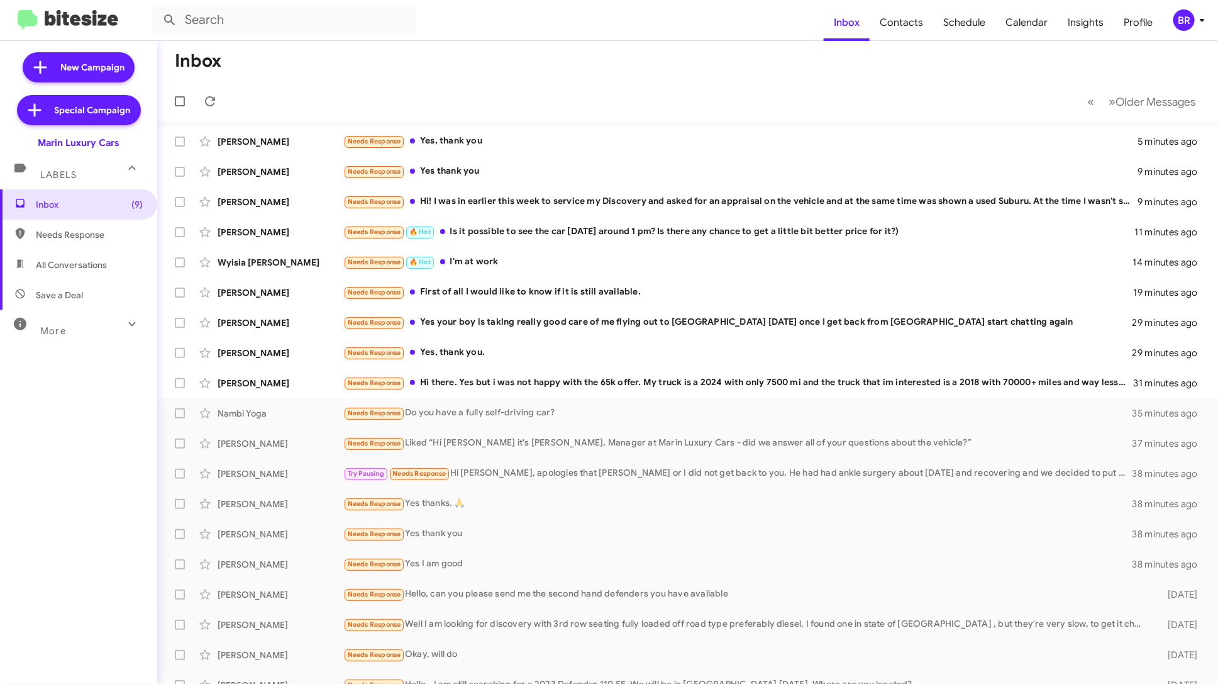
click at [1197, 28] on span "BR" at bounding box center [1192, 19] width 38 height 21
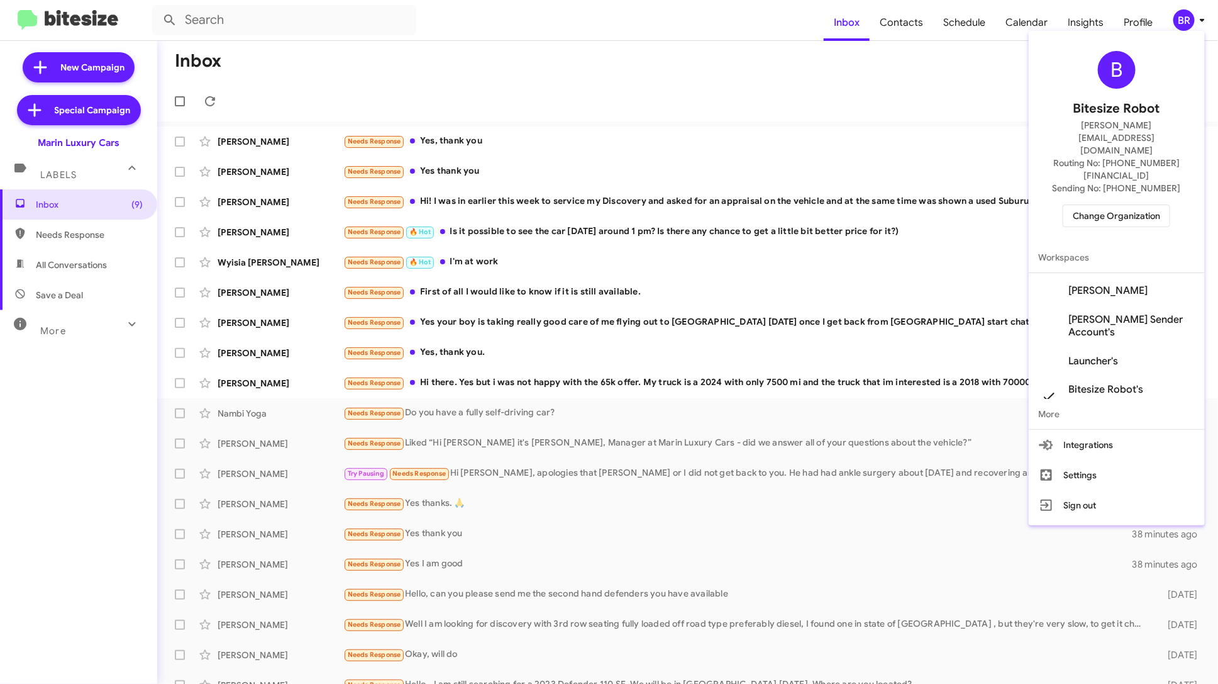
click at [1131, 205] on span "Change Organization" at bounding box center [1116, 215] width 87 height 21
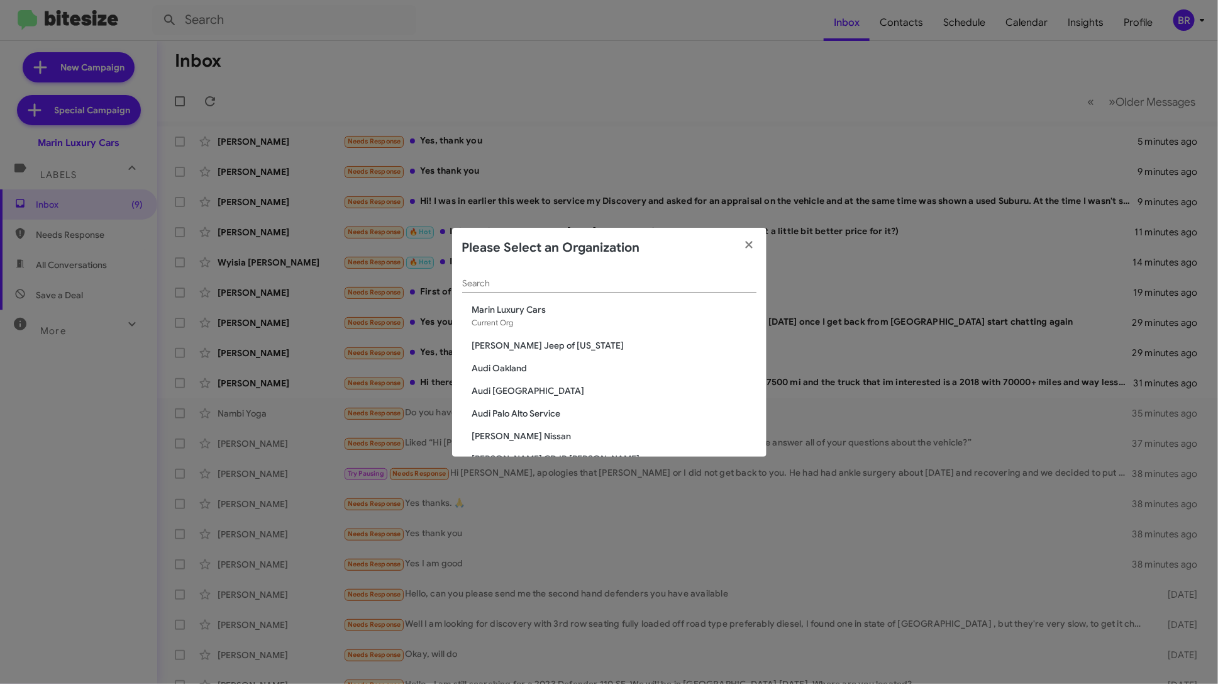
click at [615, 275] on div "Search" at bounding box center [609, 280] width 294 height 25
type input "marin"
click at [510, 410] on span "Toyota Marin" at bounding box center [614, 413] width 284 height 13
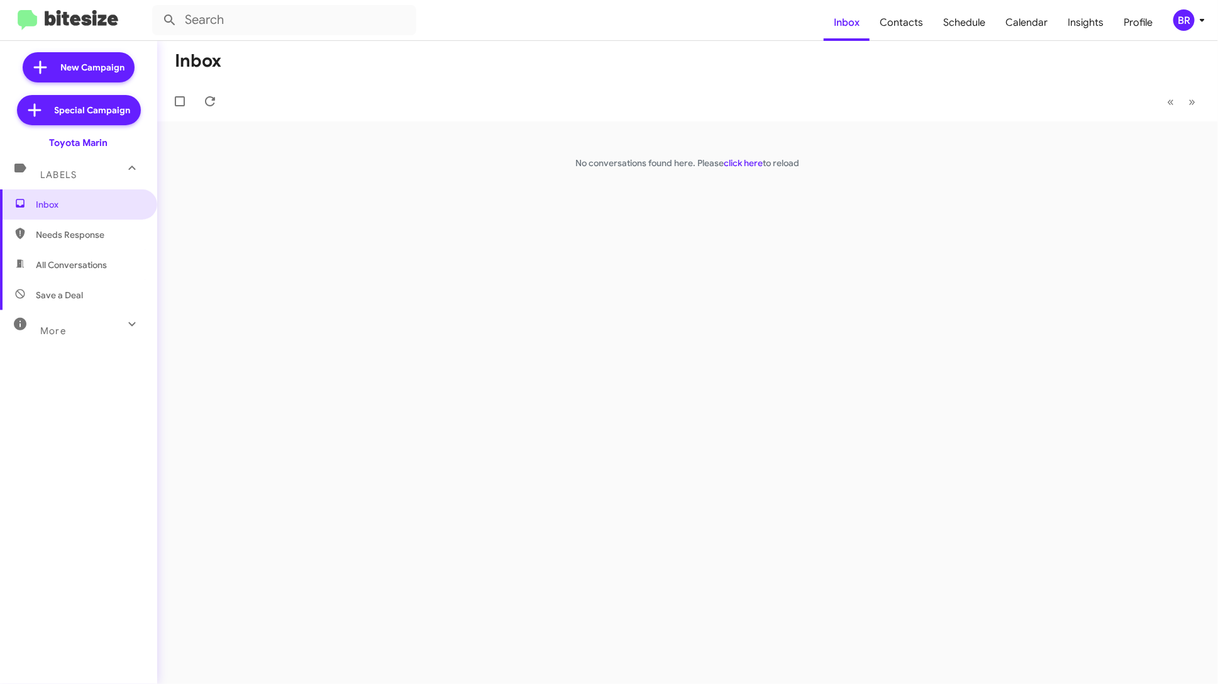
click at [1181, 14] on div "BR" at bounding box center [1184, 19] width 21 height 21
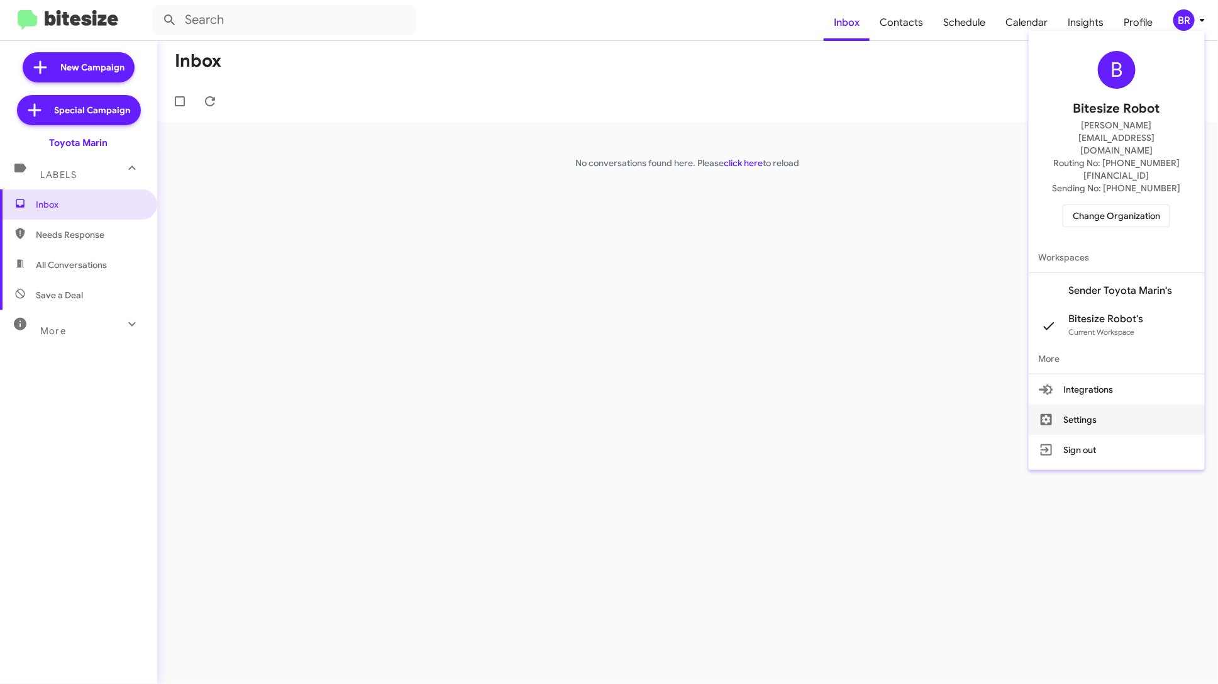
click at [1114, 404] on button "Settings" at bounding box center [1117, 419] width 176 height 30
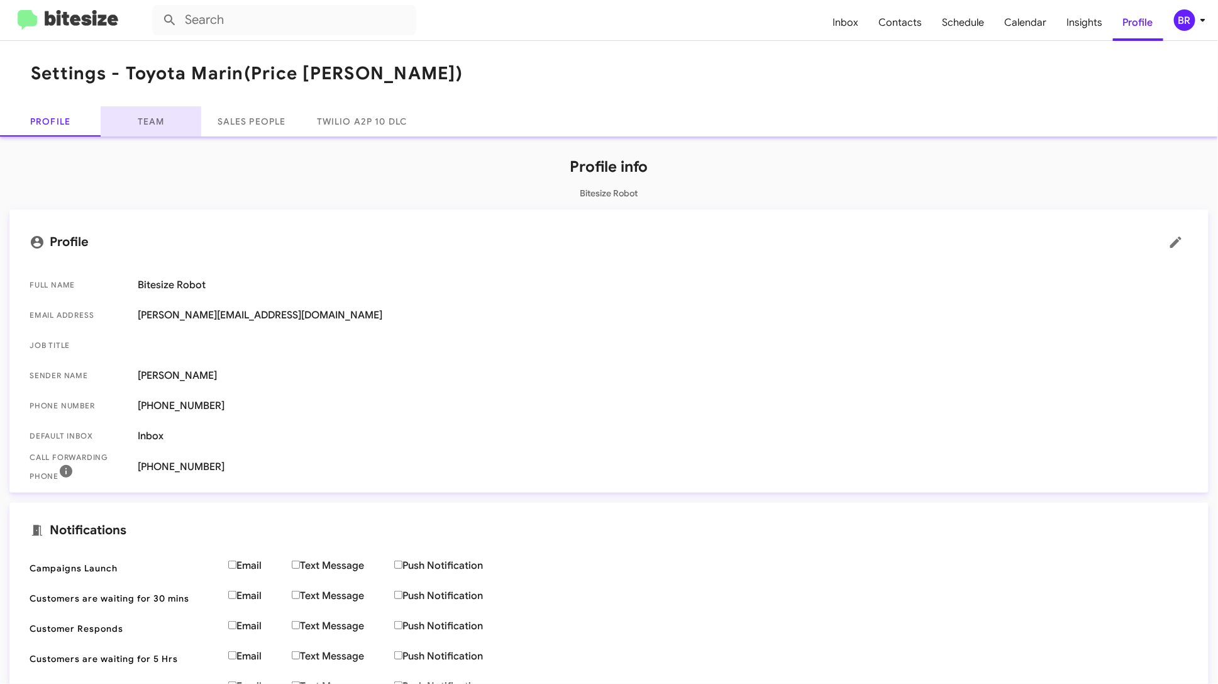
click at [155, 130] on link "Team" at bounding box center [151, 121] width 101 height 30
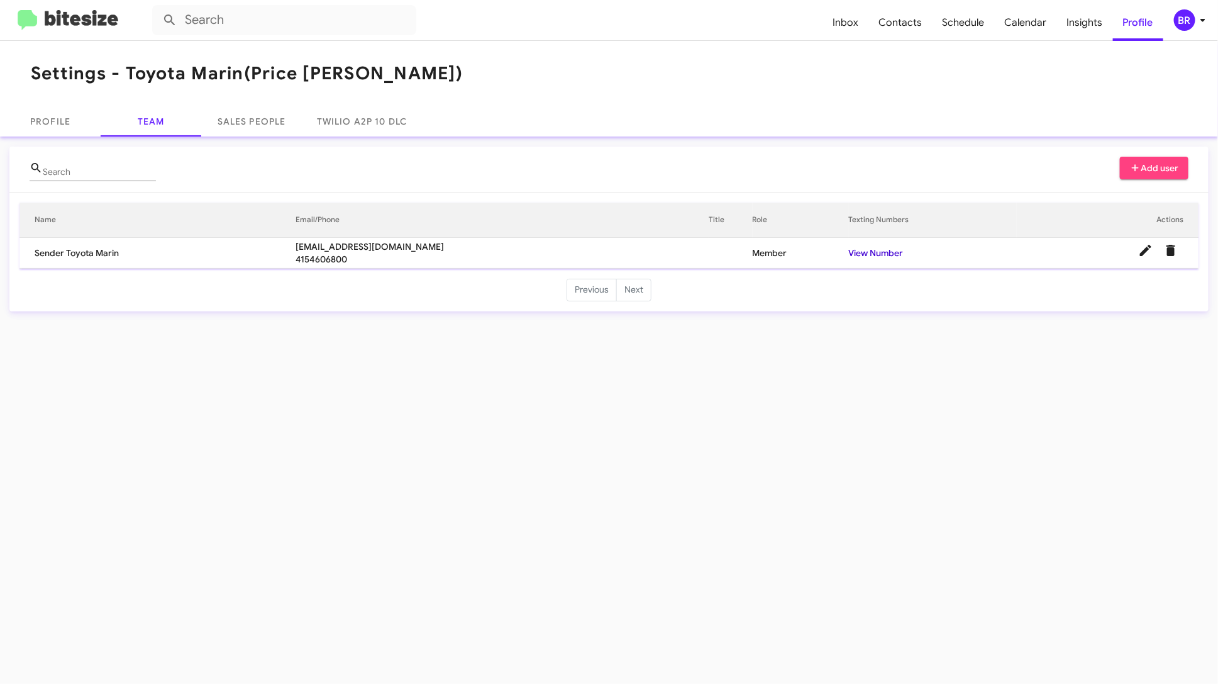
click at [875, 255] on link "View Number" at bounding box center [876, 252] width 55 height 11
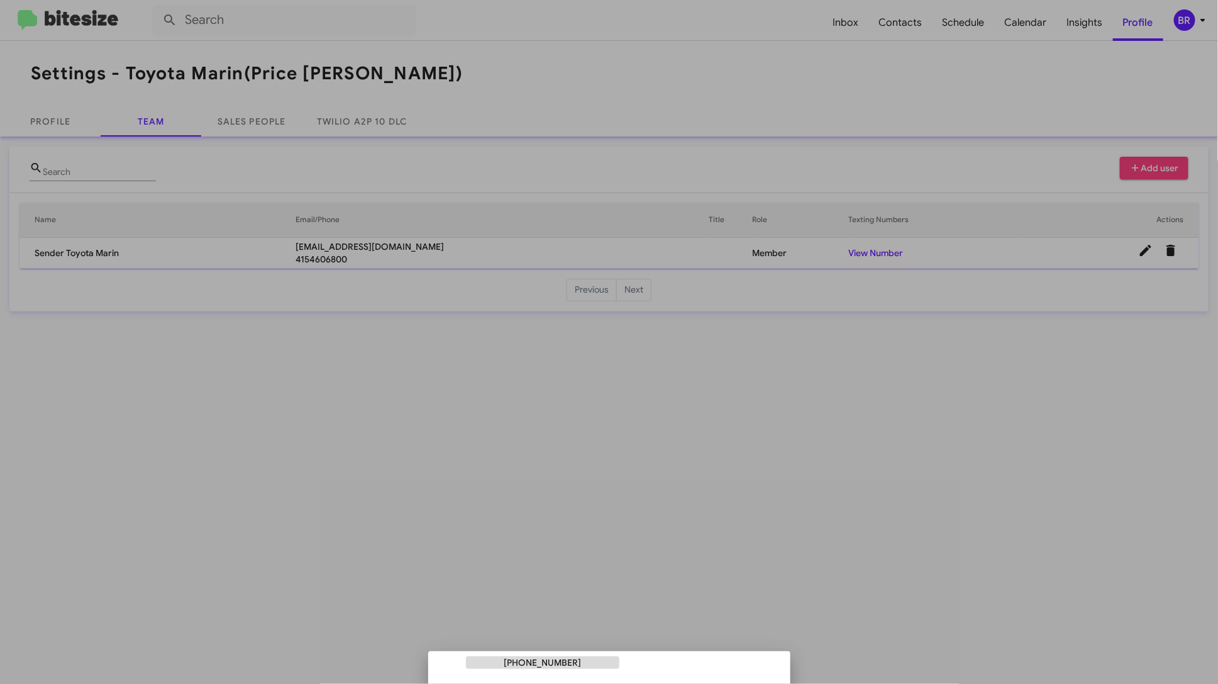
click at [677, 443] on div at bounding box center [609, 342] width 1218 height 684
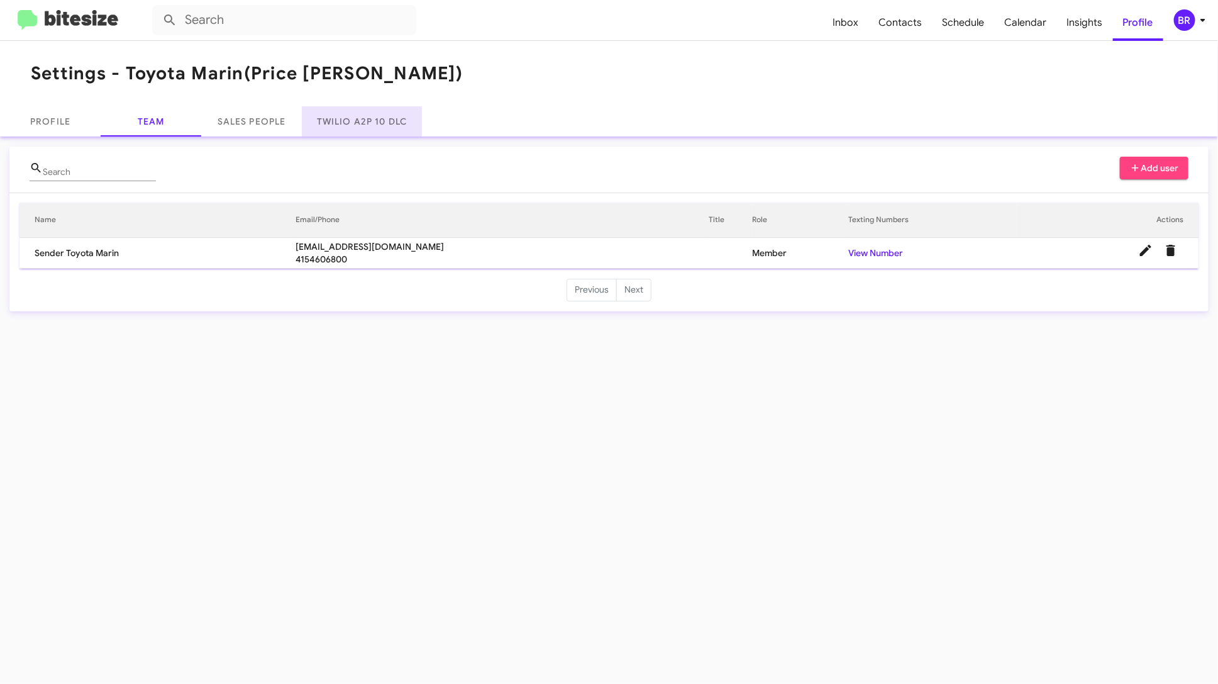
click at [380, 122] on link "Twilio A2P 10 DLC" at bounding box center [362, 121] width 120 height 30
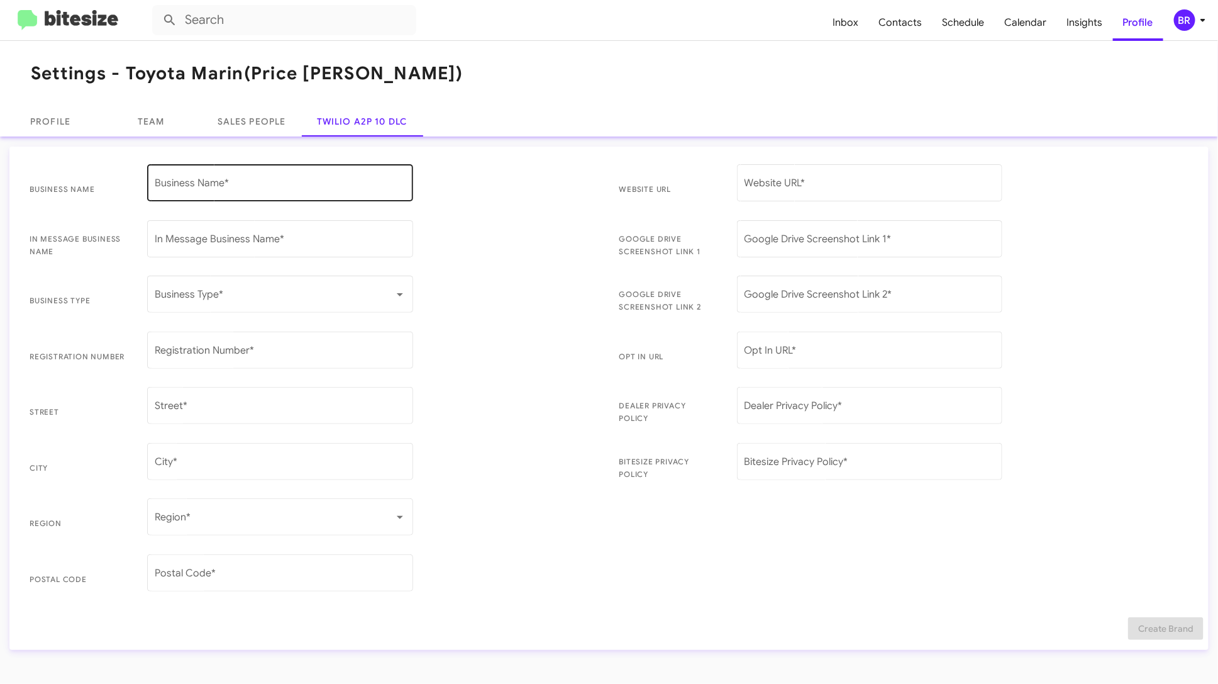
click at [205, 178] on div "Business Name *" at bounding box center [280, 182] width 251 height 40
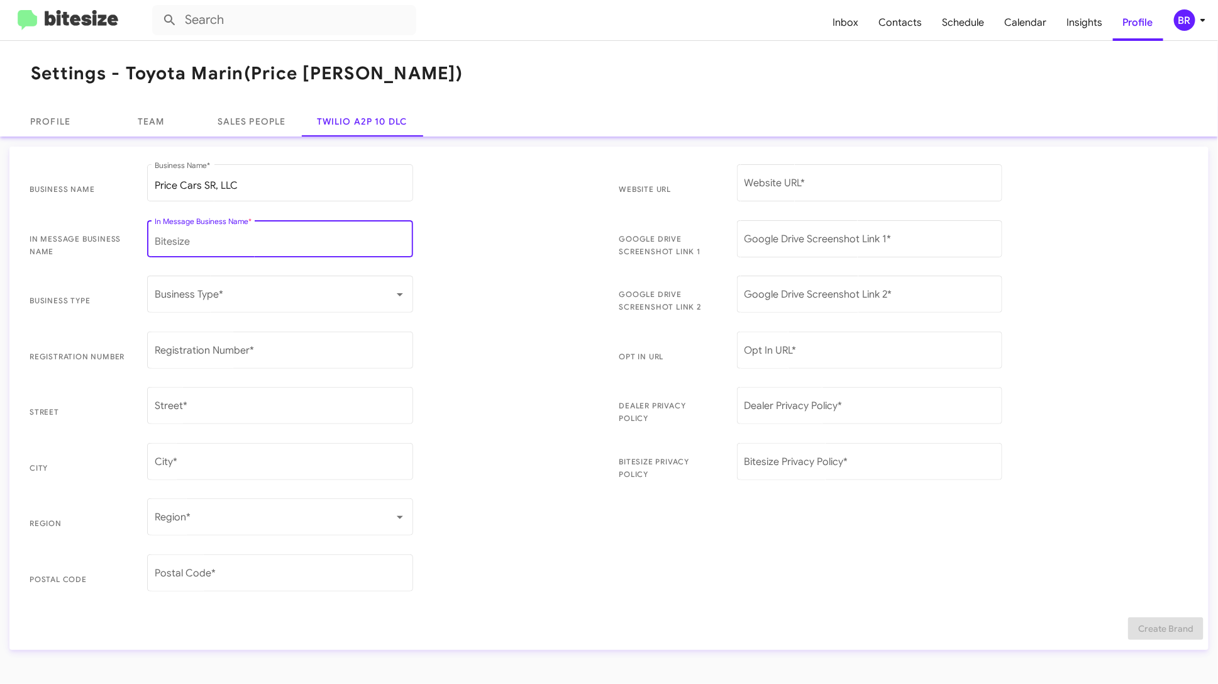
click at [201, 236] on input "In Message Business Name *" at bounding box center [280, 241] width 251 height 11
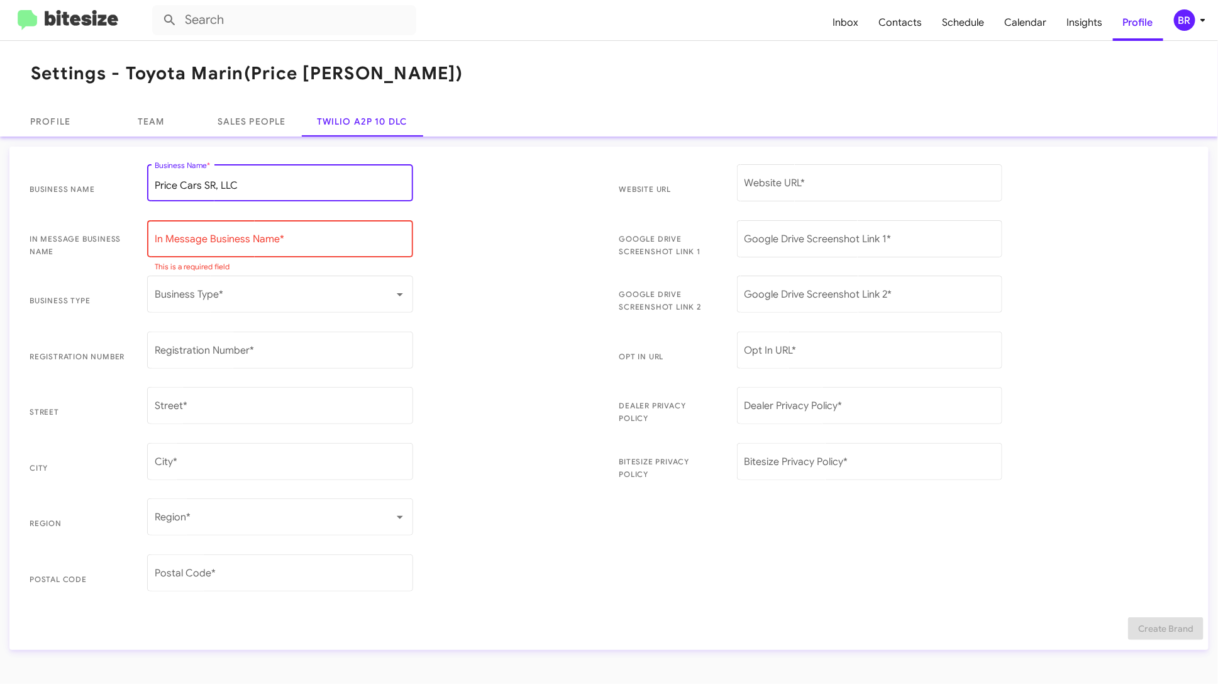
click at [303, 187] on input "Price Cars SR, LLC" at bounding box center [280, 185] width 251 height 11
type input "Price Cars SR, LLC DBA Toyota Marin"
click at [282, 228] on div "In Message Business Name *" at bounding box center [280, 238] width 251 height 40
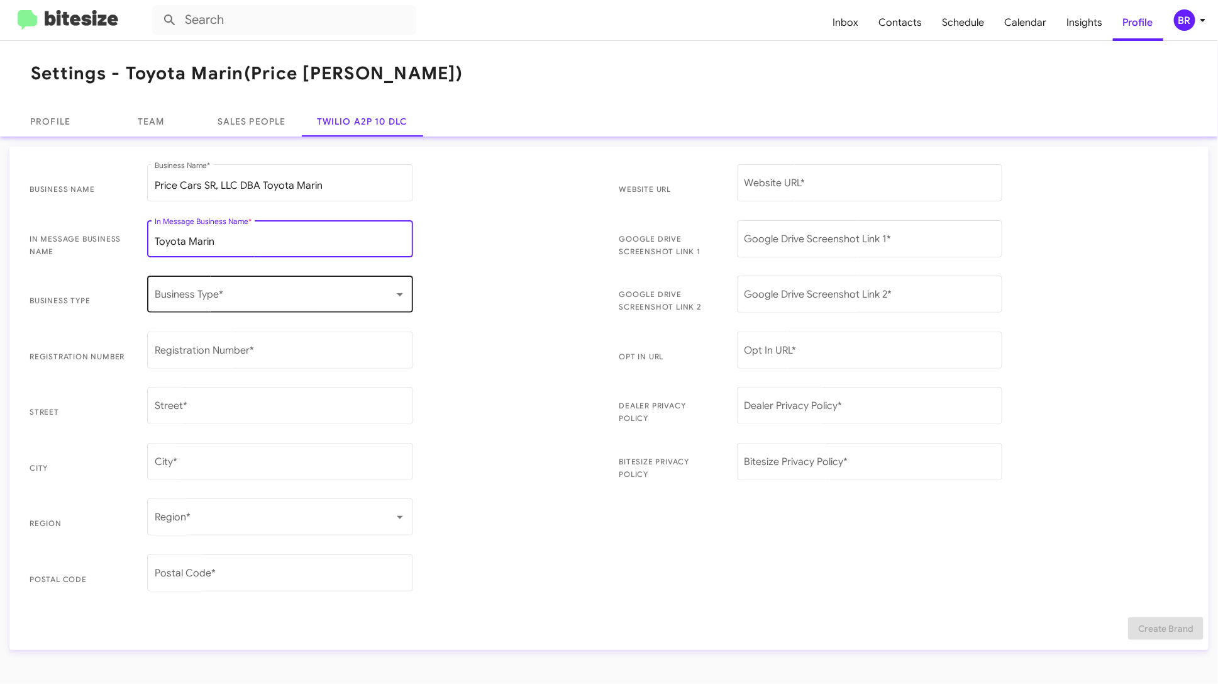
type input "Toyota Marin"
click at [309, 291] on span at bounding box center [275, 296] width 240 height 11
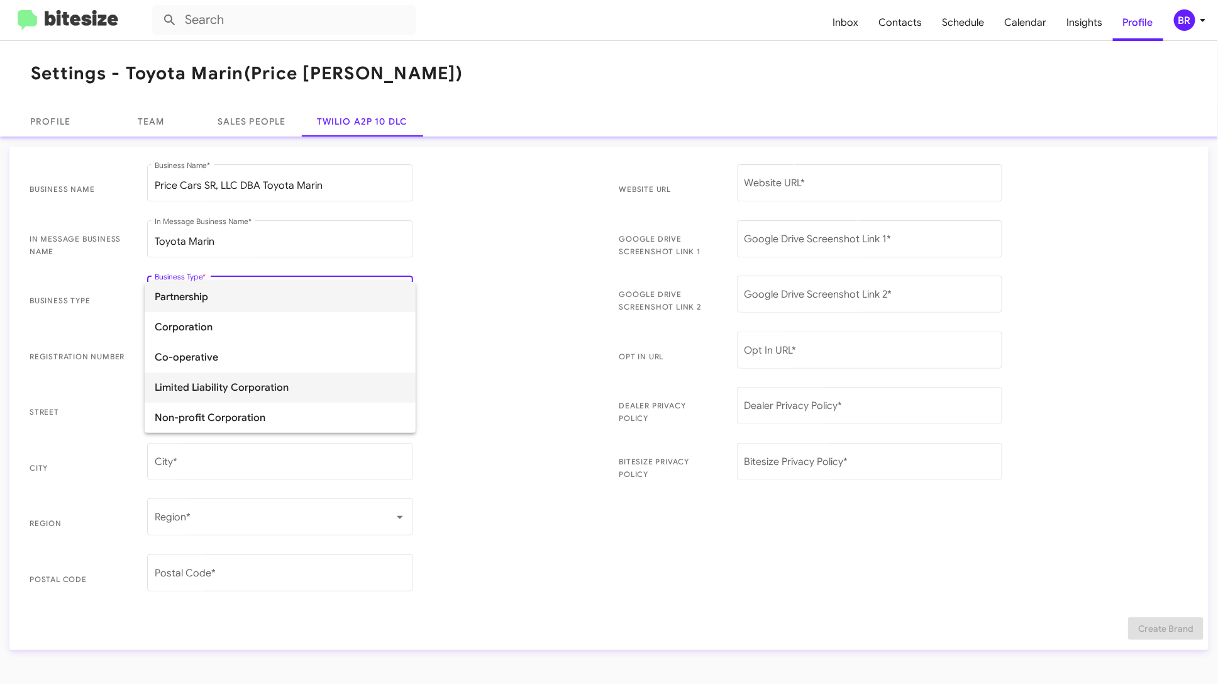
click at [276, 381] on span "Limited Liability Corporation" at bounding box center [280, 387] width 251 height 30
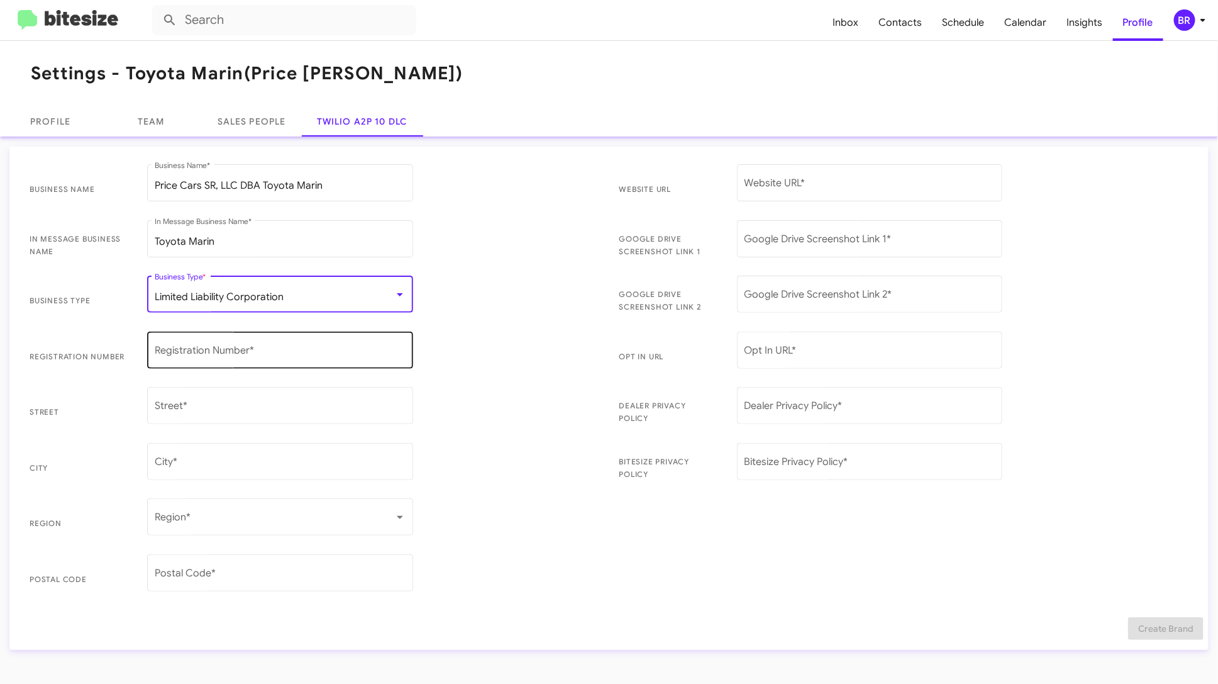
click at [302, 348] on input "Registration Number *" at bounding box center [280, 352] width 251 height 11
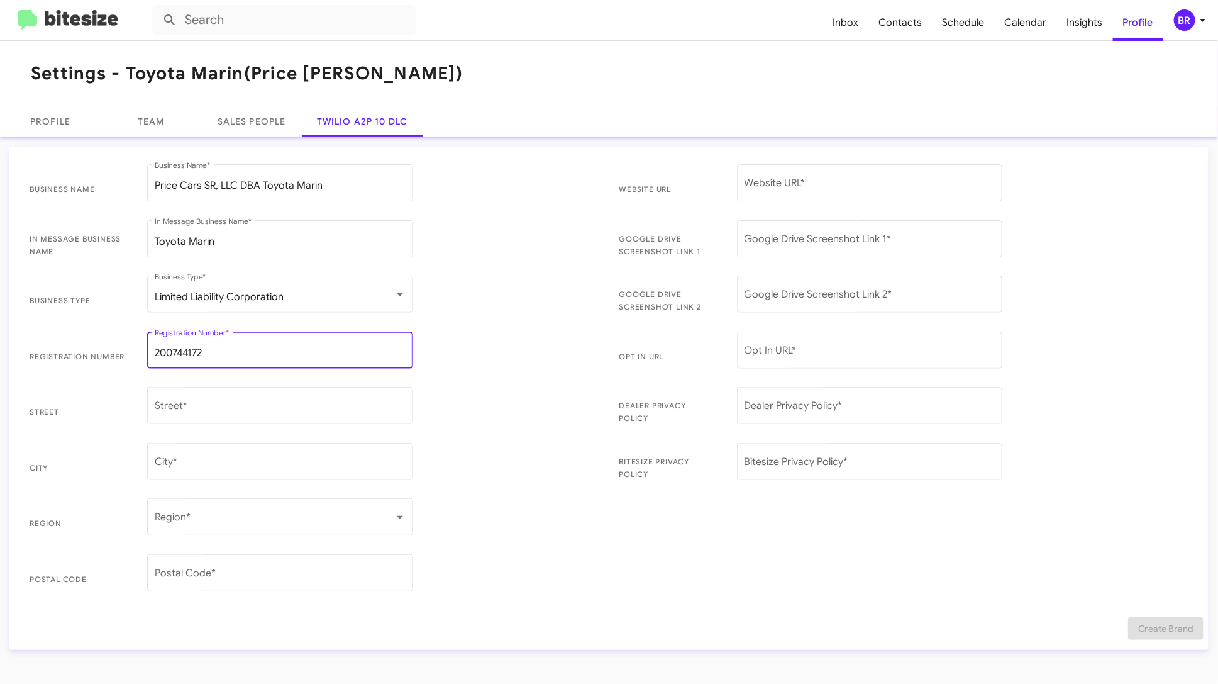
type input "200744172"
click at [299, 410] on input "Street *" at bounding box center [280, 408] width 251 height 11
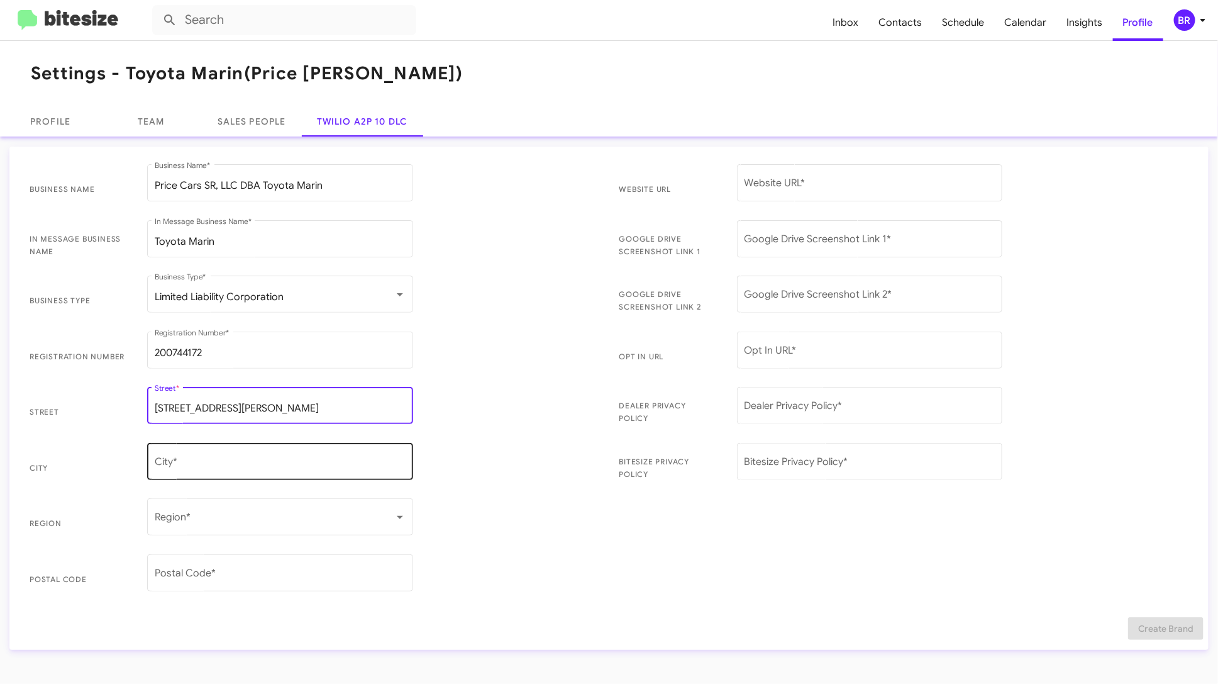
type input "445 Francisco Blvd E"
click at [257, 464] on input "City *" at bounding box center [280, 464] width 251 height 11
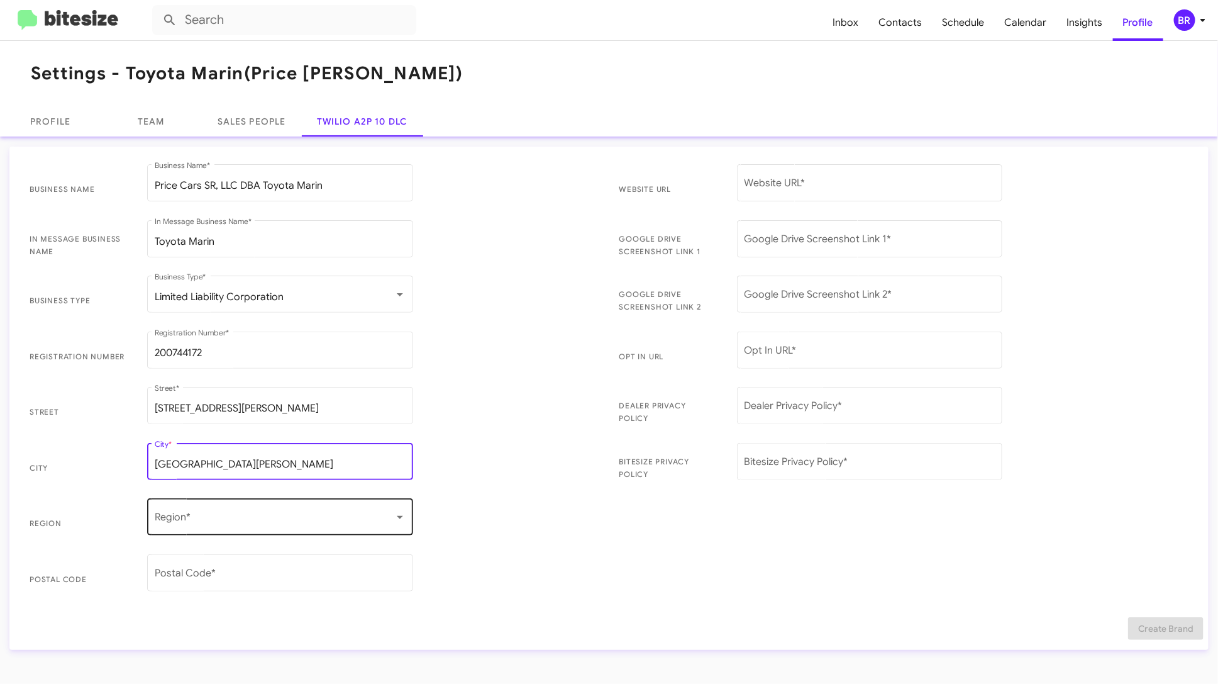
type input "San Rafael"
click at [301, 504] on div "Region *" at bounding box center [280, 516] width 251 height 40
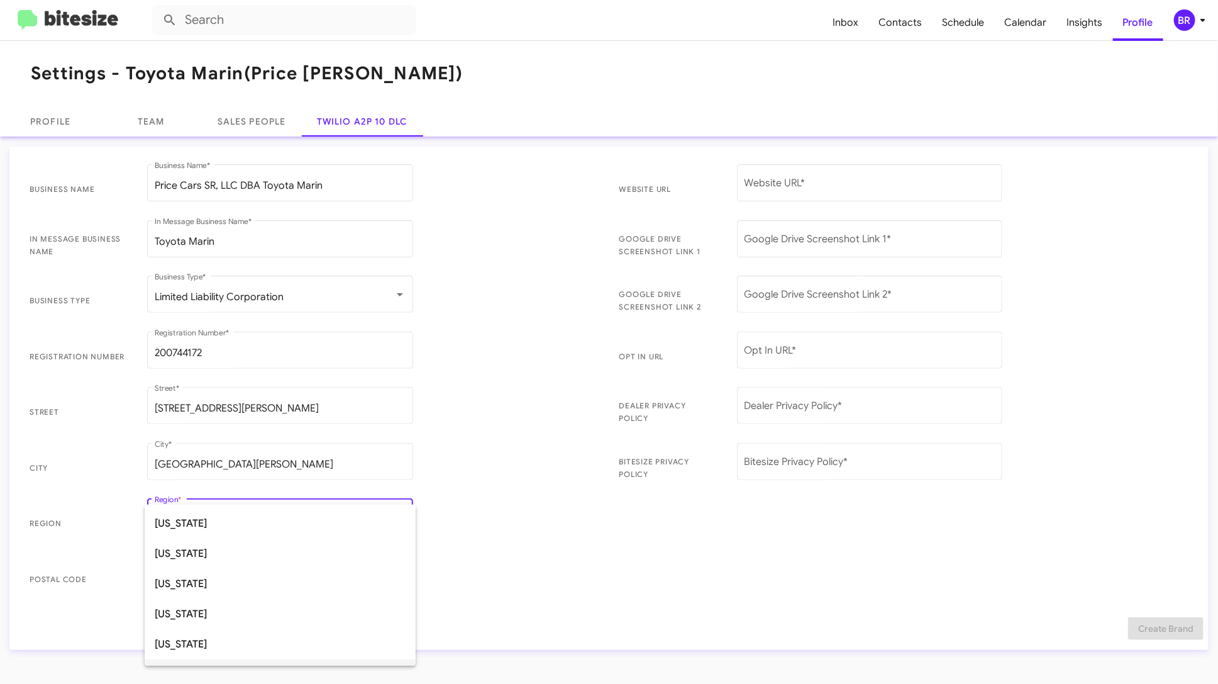
scroll to position [165, 0]
click at [306, 518] on span "California" at bounding box center [280, 505] width 251 height 30
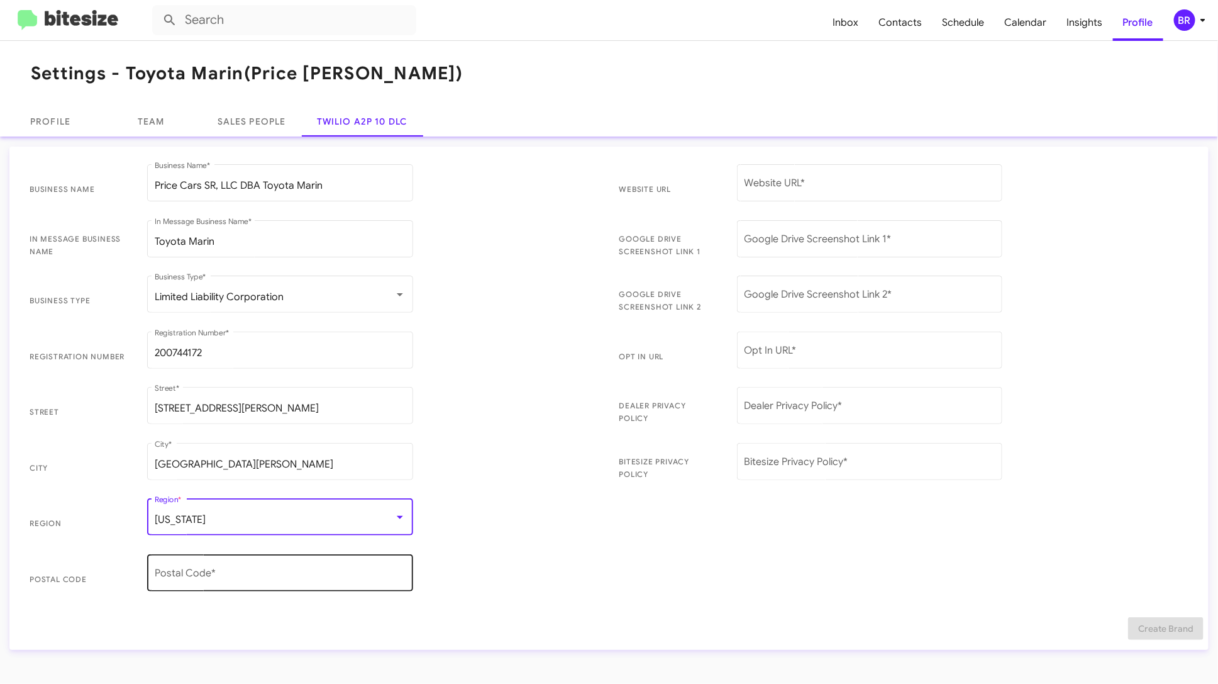
click at [251, 563] on div "Postal Code *" at bounding box center [280, 572] width 251 height 40
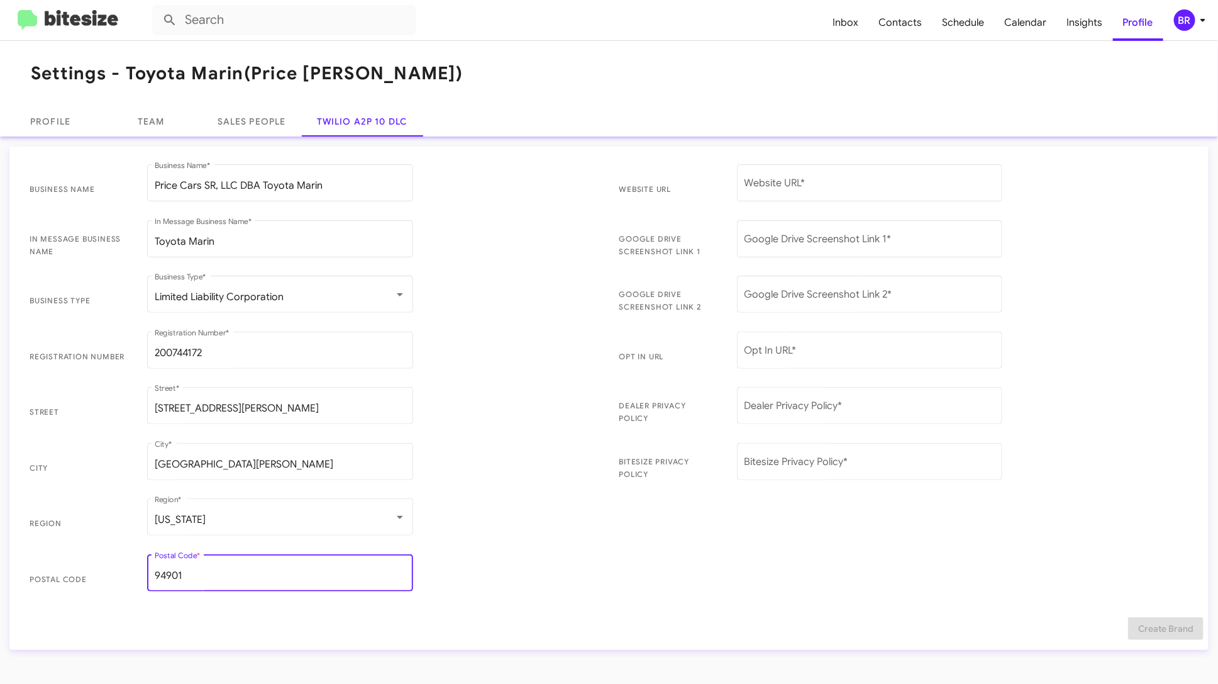
type input "94901"
click at [779, 186] on input "Website URL *" at bounding box center [870, 185] width 251 height 11
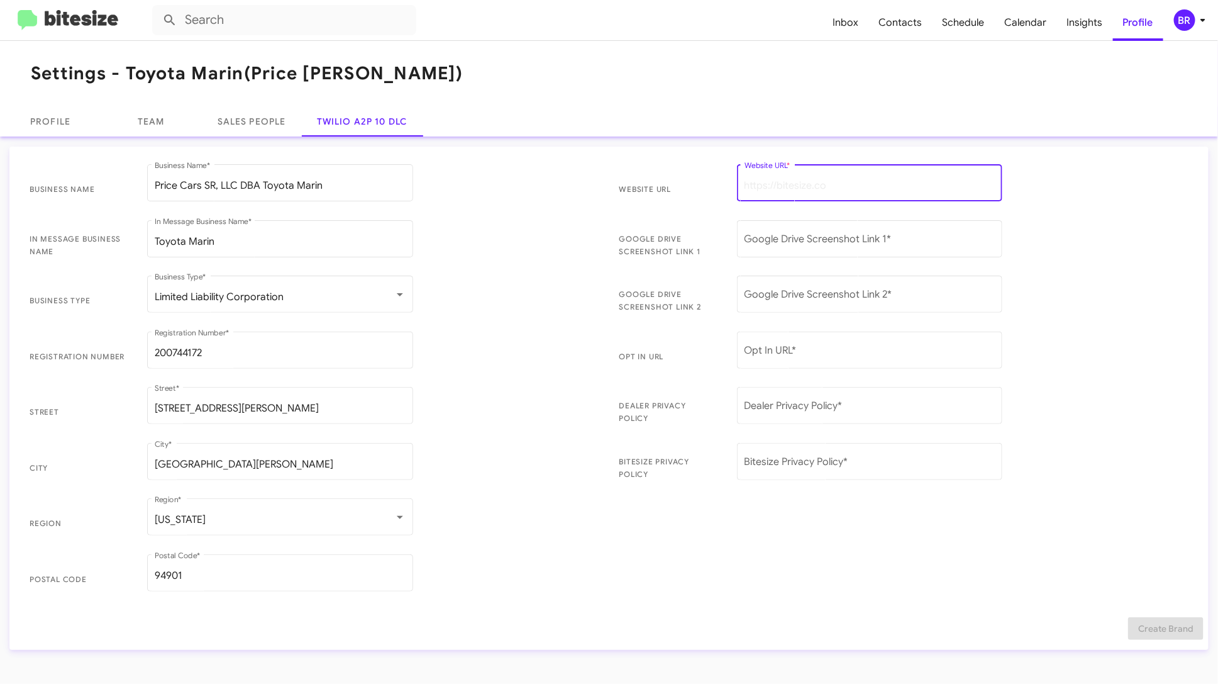
paste input "https://www.toyotamarin.com/"
type input "https://www.toyotamarin.com/"
click at [829, 233] on div "Google Drive Screenshot Link 1 *" at bounding box center [870, 238] width 251 height 40
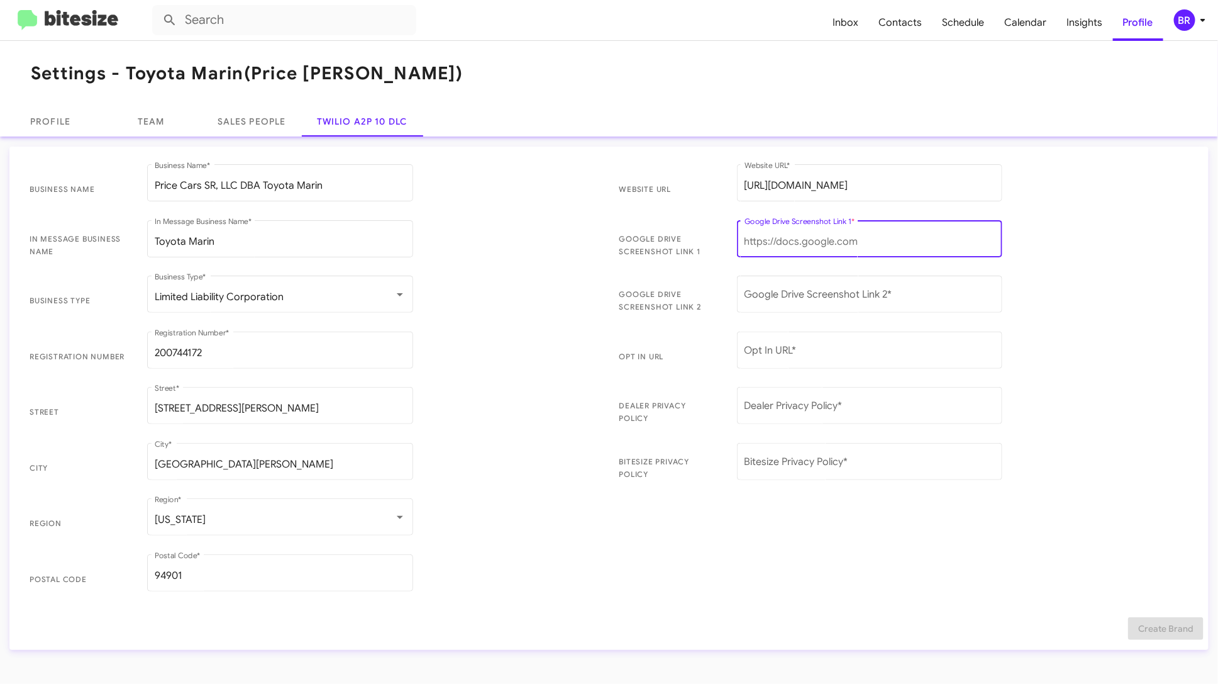
paste input "https://drive.google.com/file/d/1LeZRnxtwUxK03HP2SIblGS0VDzlk9Fu2/view?usp=driv…"
type input "https://drive.google.com/file/d/1LeZRnxtwUxK03HP2SIblGS0VDzlk9Fu2/view?usp=driv…"
click at [808, 294] on input "Google Drive Screenshot Link 2 *" at bounding box center [870, 296] width 251 height 11
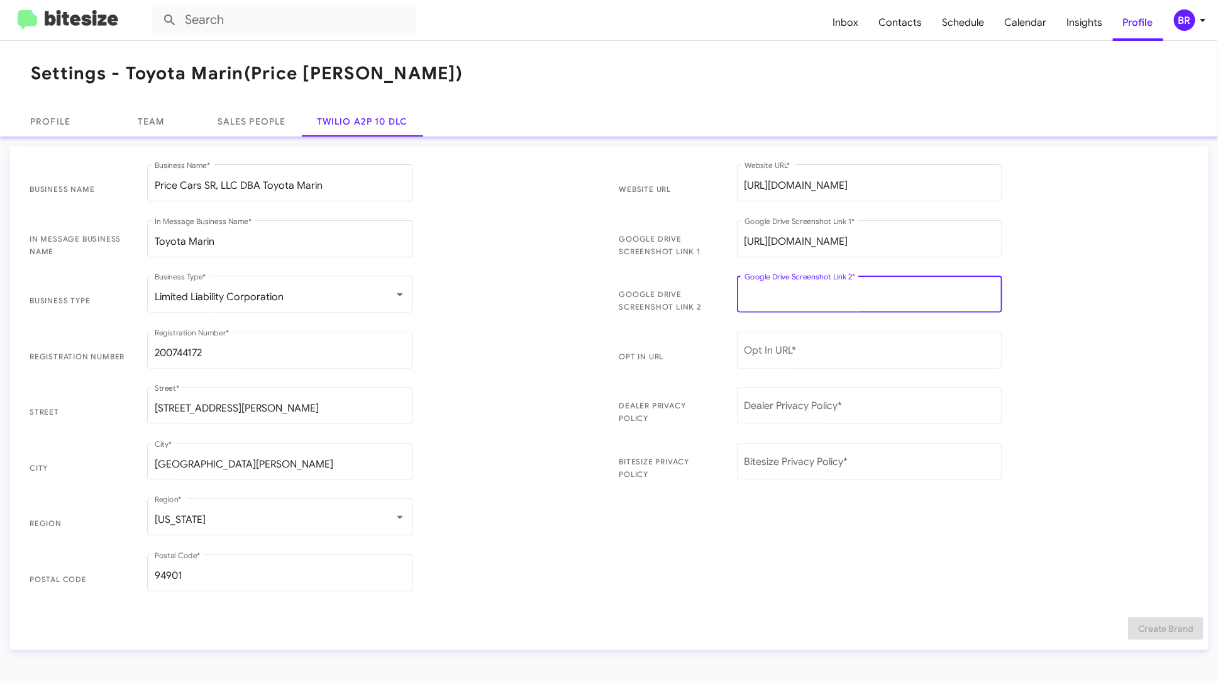
paste input "https://drive.google.com/file/d/1uI7JSsP8b1kGsQHuGT9yOCWDGAdERdNn/view?usp=driv…"
type input "https://drive.google.com/file/d/1uI7JSsP8b1kGsQHuGT9yOCWDGAdERdNn/view?usp=driv…"
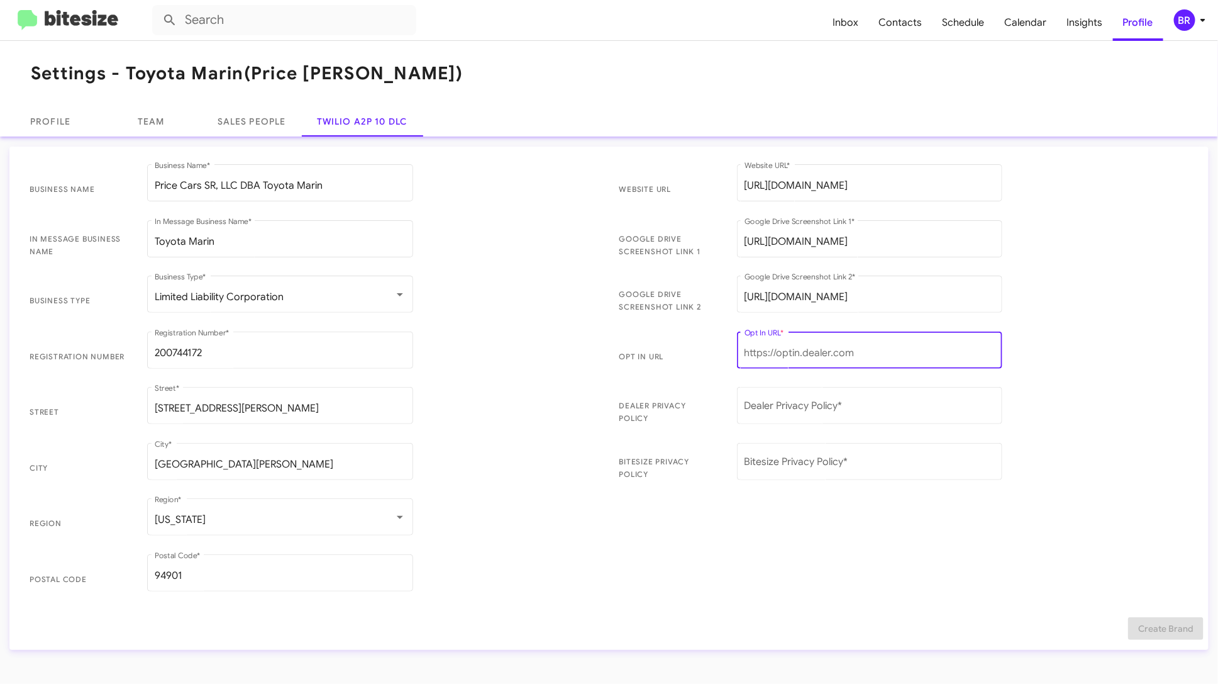
click at [752, 354] on input "Opt In URL *" at bounding box center [870, 352] width 251 height 11
paste input "https://bitesize.co/price-toyota-marin"
type input "https://bitesize.co/price-toyota-marin"
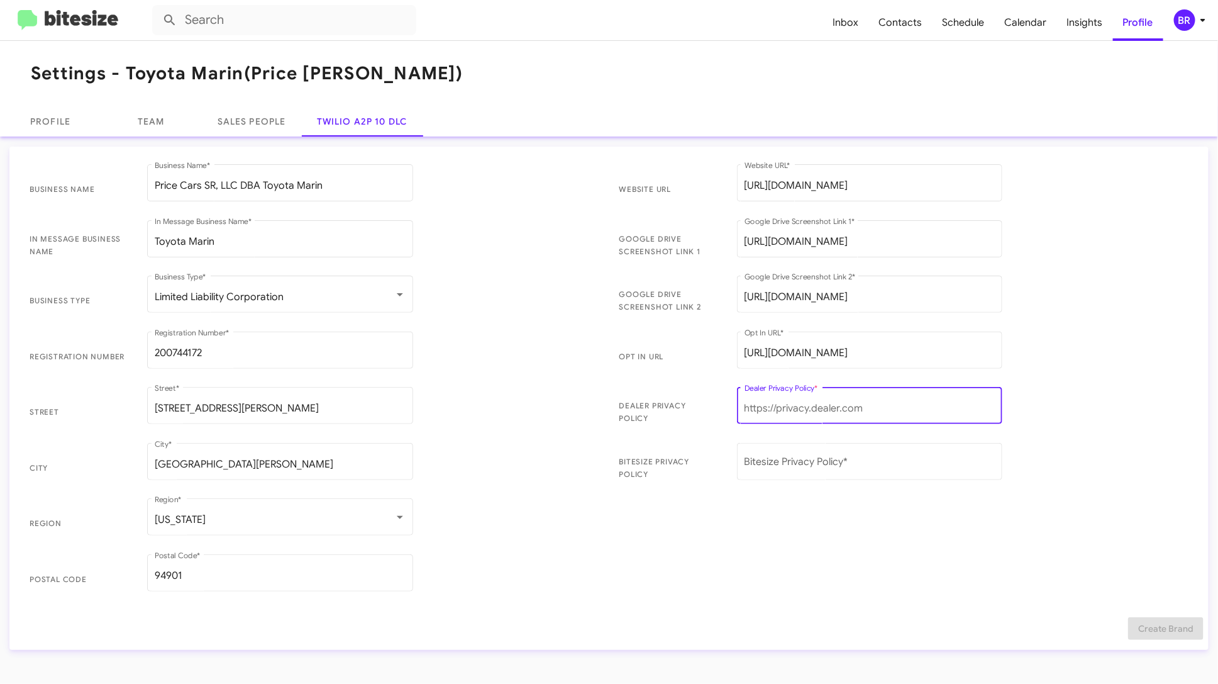
click at [771, 406] on input "Dealer Privacy Policy *" at bounding box center [870, 408] width 251 height 11
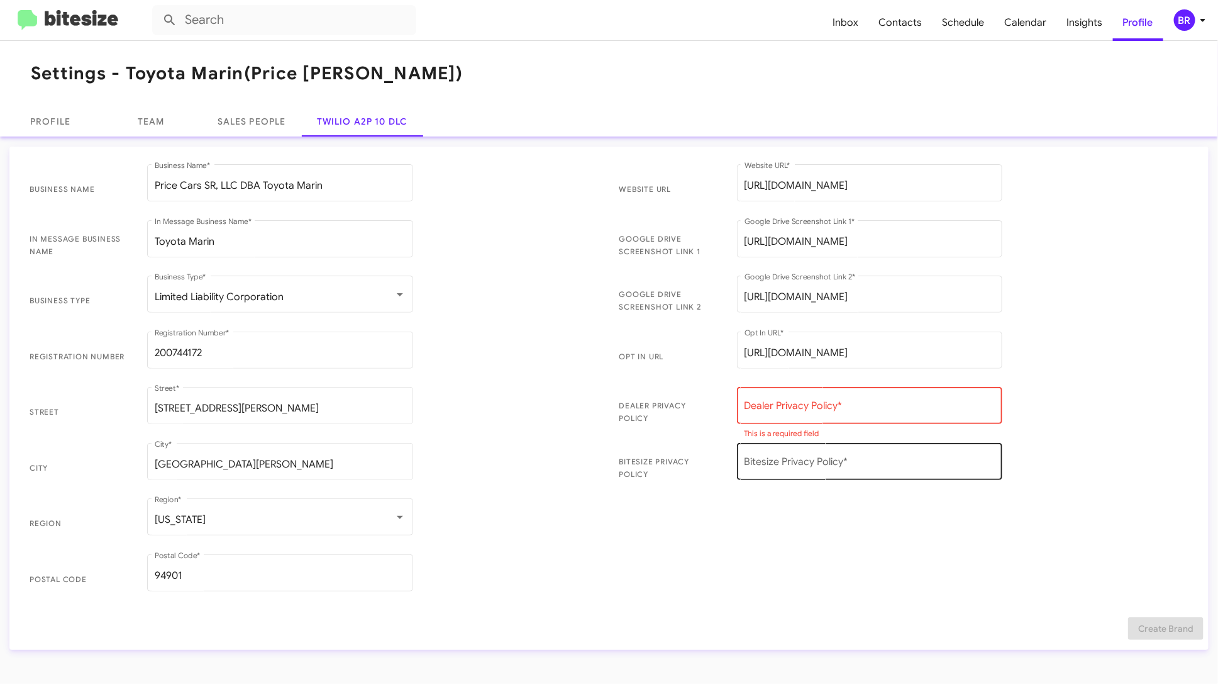
click at [771, 452] on div "Bitesize Privacy Policy *" at bounding box center [870, 460] width 251 height 40
paste input "https://bitesize.co/price-family-dealerships-privacy-addendum"
type input "https://bitesize.co/price-family-dealerships-privacy-addendum"
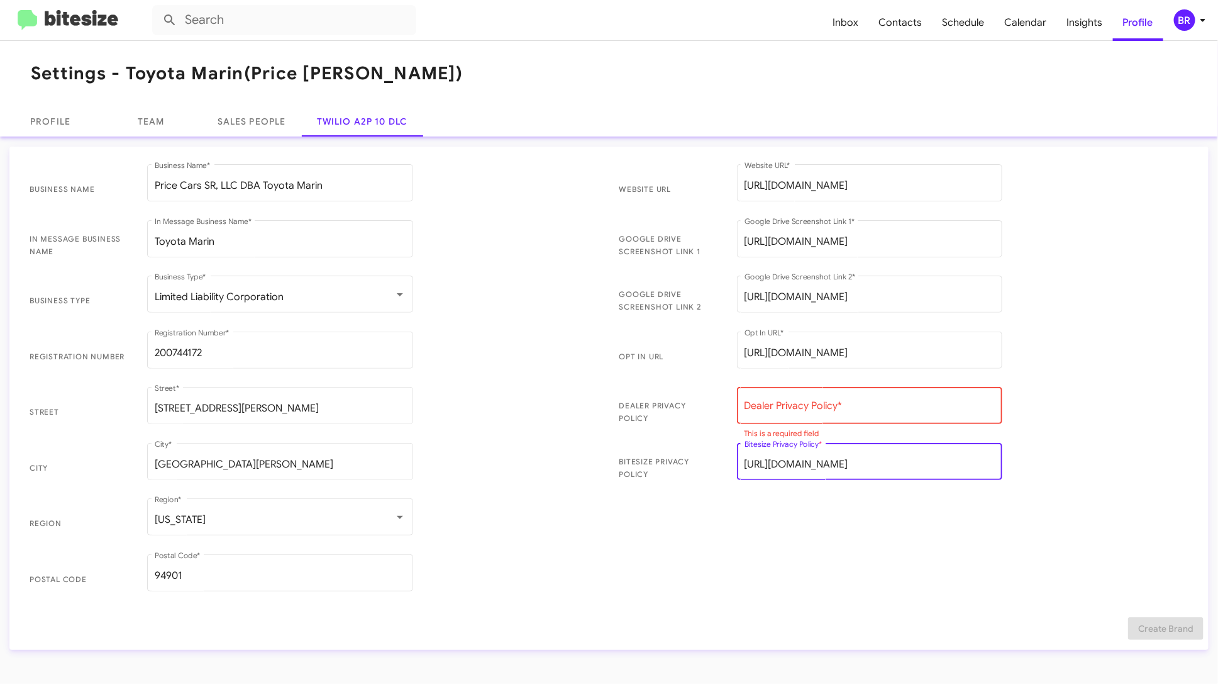
click at [804, 407] on input "Dealer Privacy Policy *" at bounding box center [870, 408] width 251 height 11
paste input "https://www.toyotamarin.com/privacy-policy/"
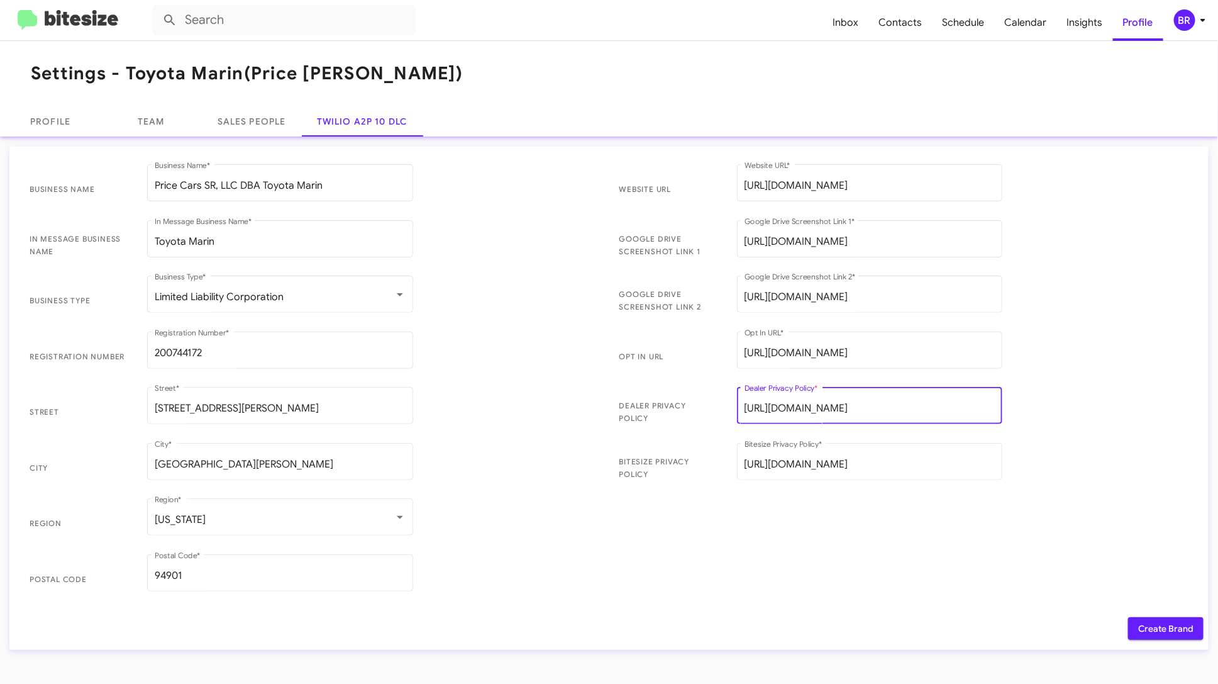
type input "https://www.toyotamarin.com/privacy-policy/"
click at [1174, 630] on span "Create Brand" at bounding box center [1165, 628] width 55 height 23
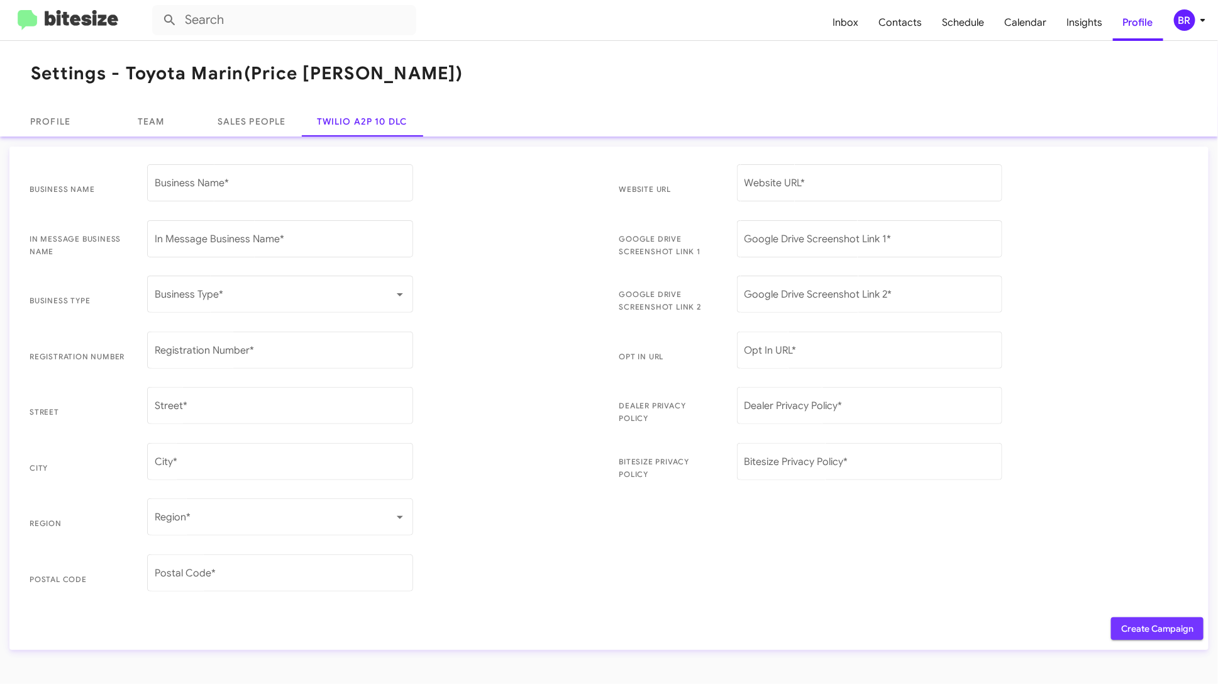
click at [1140, 626] on span "Create Campaign" at bounding box center [1157, 628] width 72 height 23
